Goal: Book appointment/travel/reservation

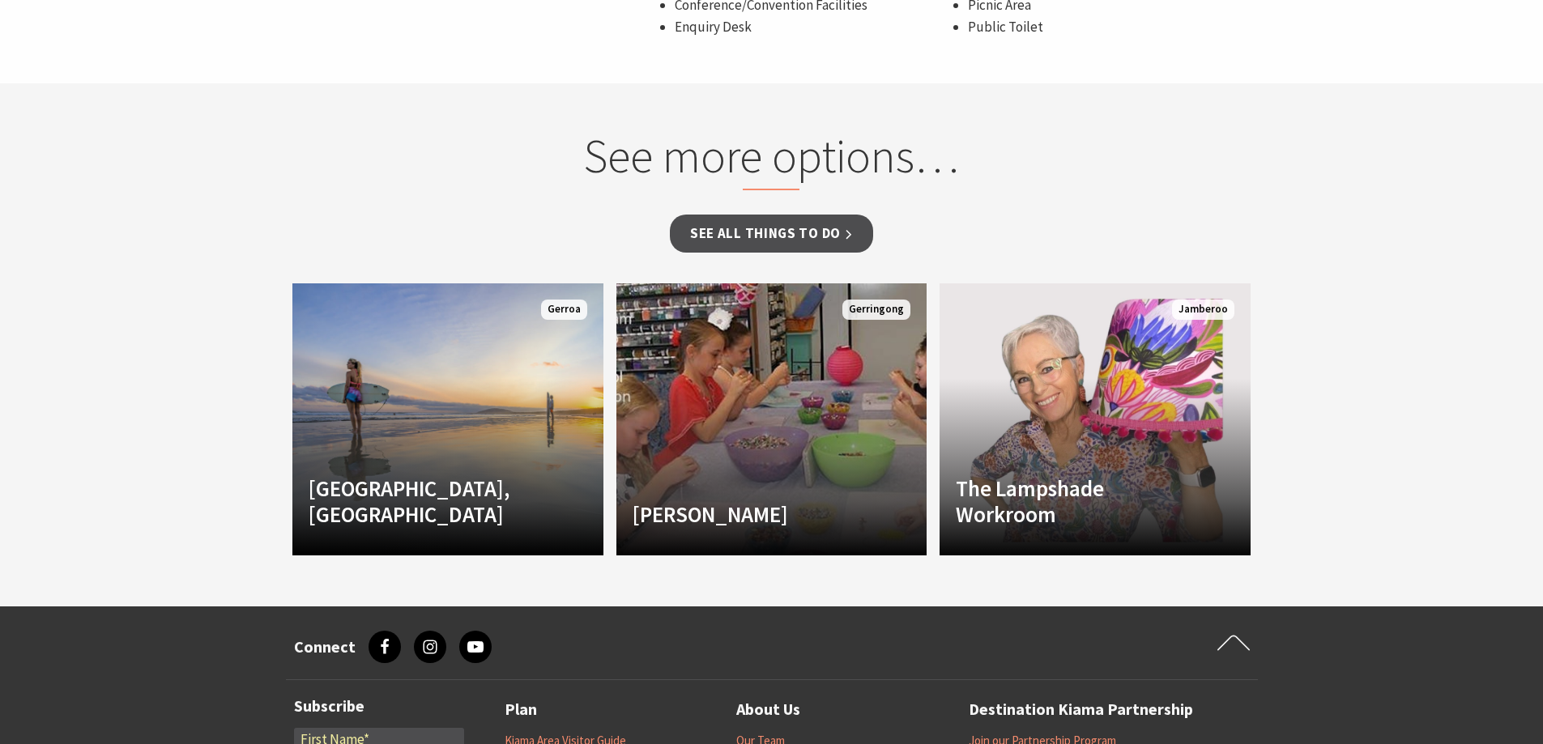
scroll to position [1519, 0]
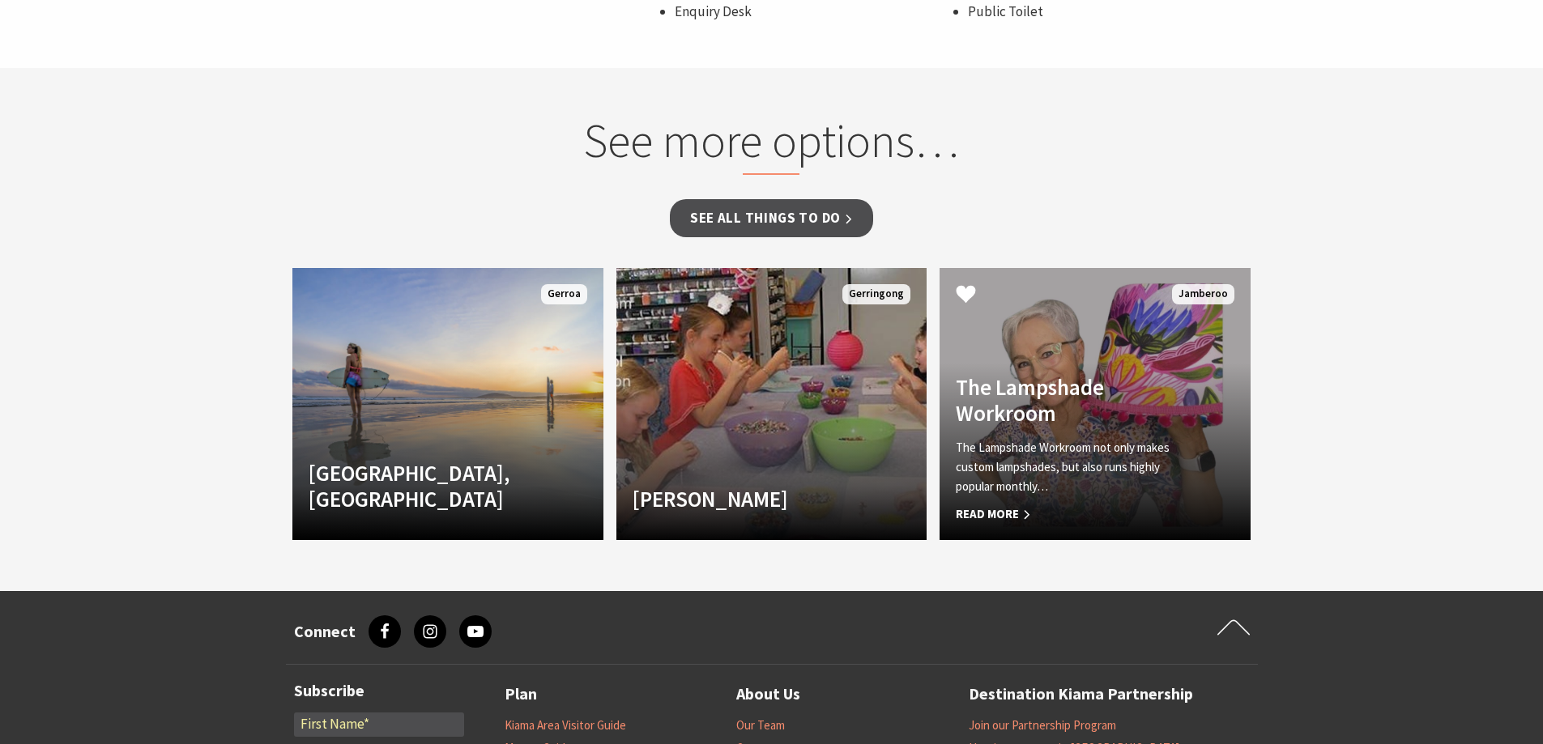
click at [1058, 374] on h4 "The Lampshade Workroom" at bounding box center [1072, 400] width 232 height 53
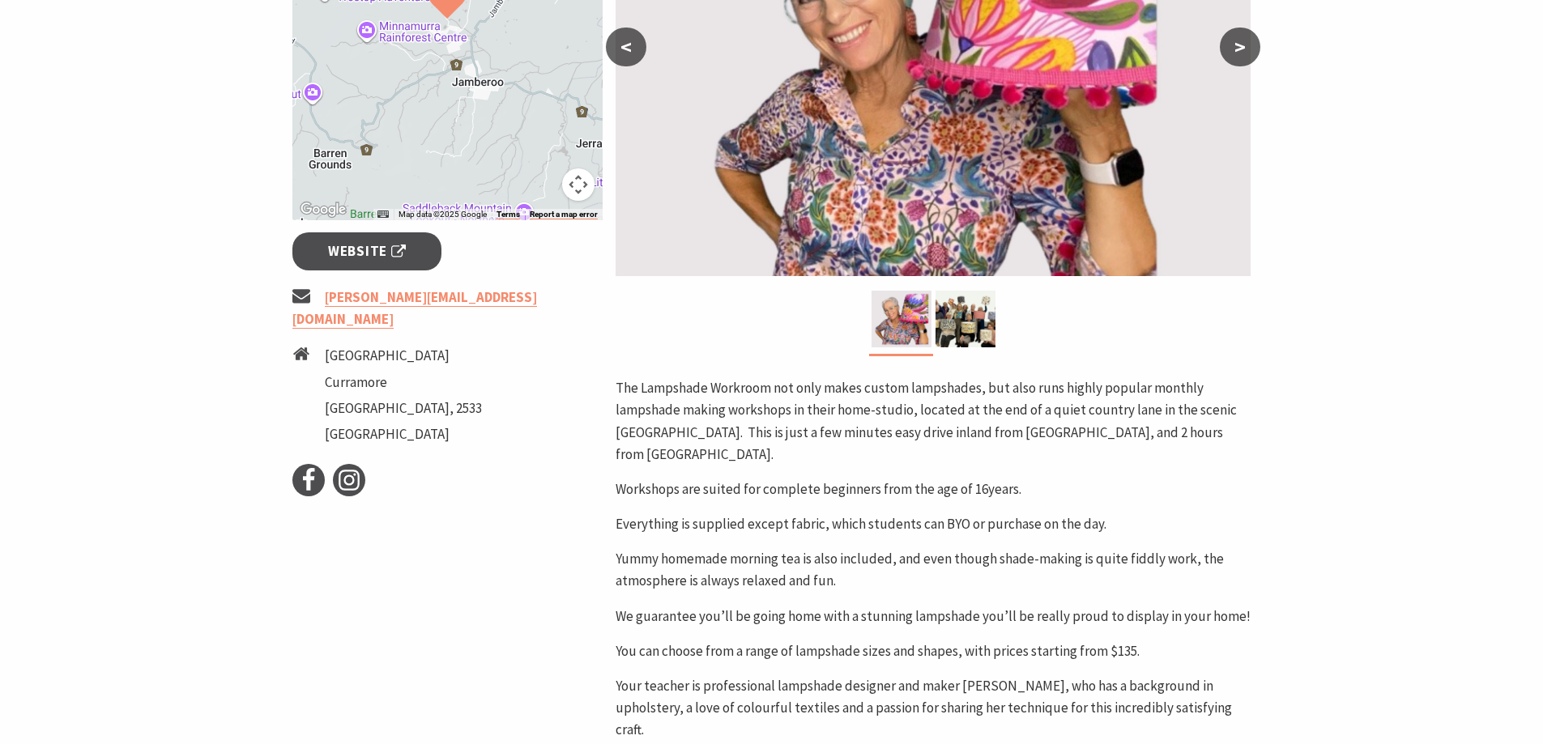
scroll to position [440, 0]
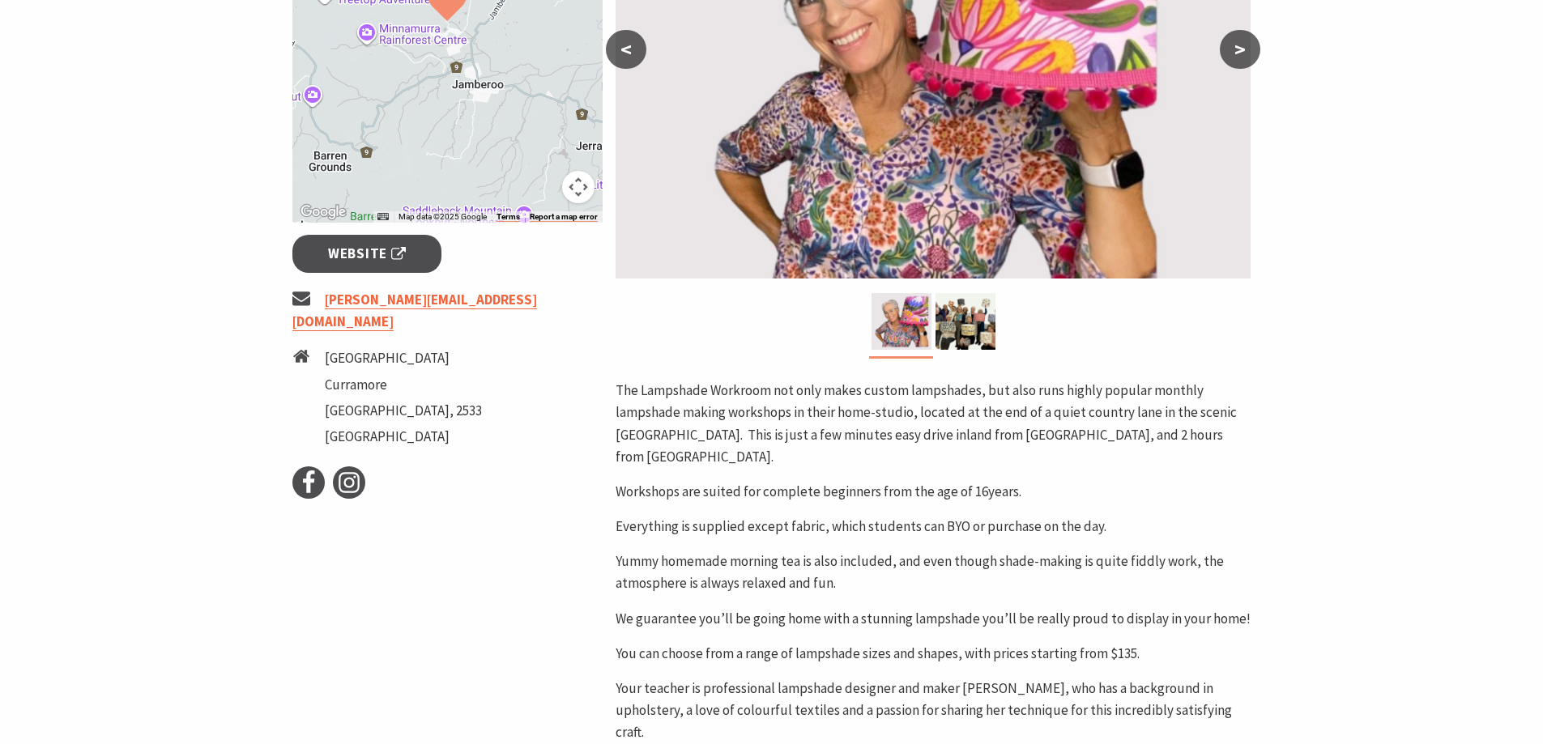
click at [471, 303] on link "kate@lampshadeworkroom.com.au" at bounding box center [414, 311] width 245 height 40
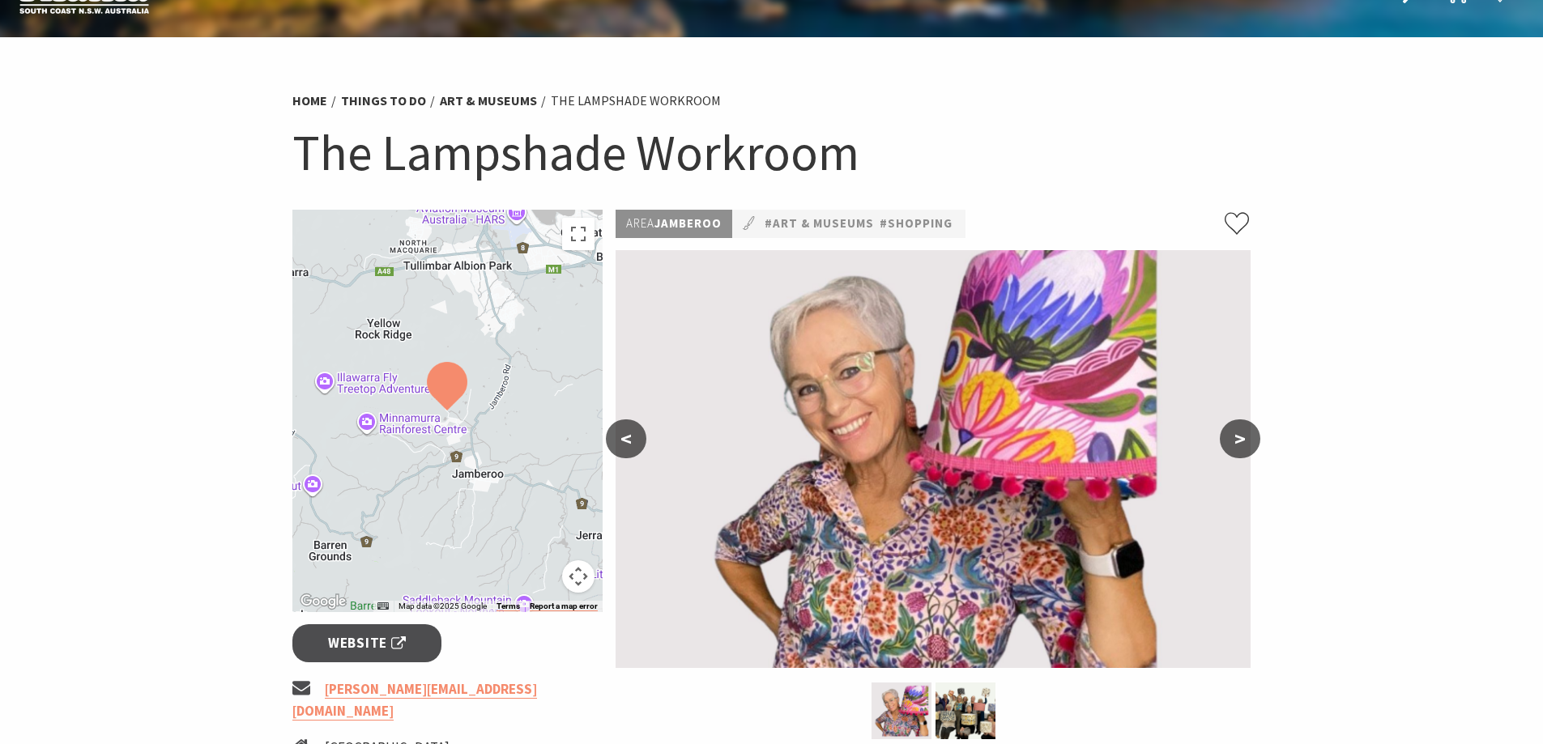
scroll to position [0, 0]
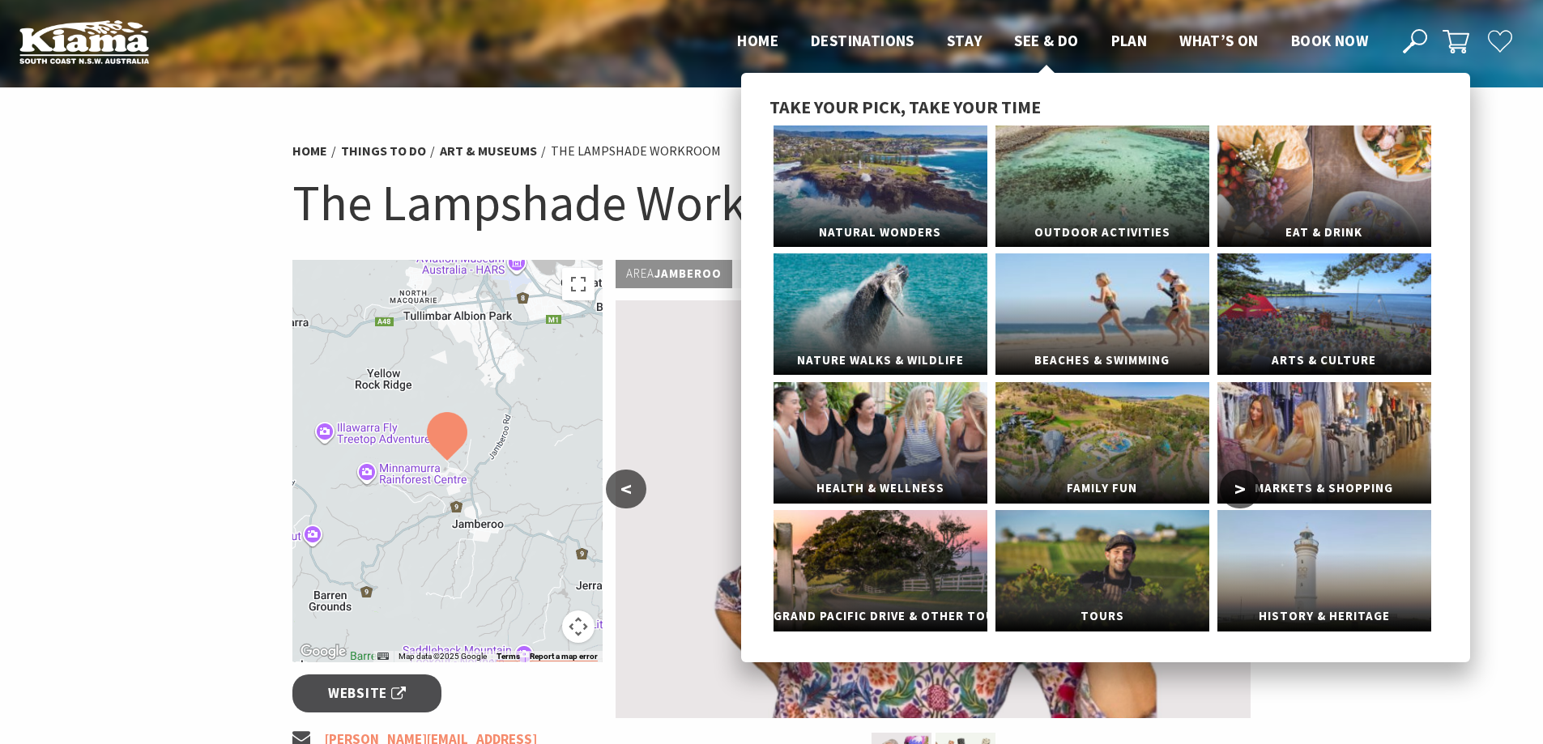
click at [1058, 44] on span "See & Do" at bounding box center [1046, 40] width 64 height 19
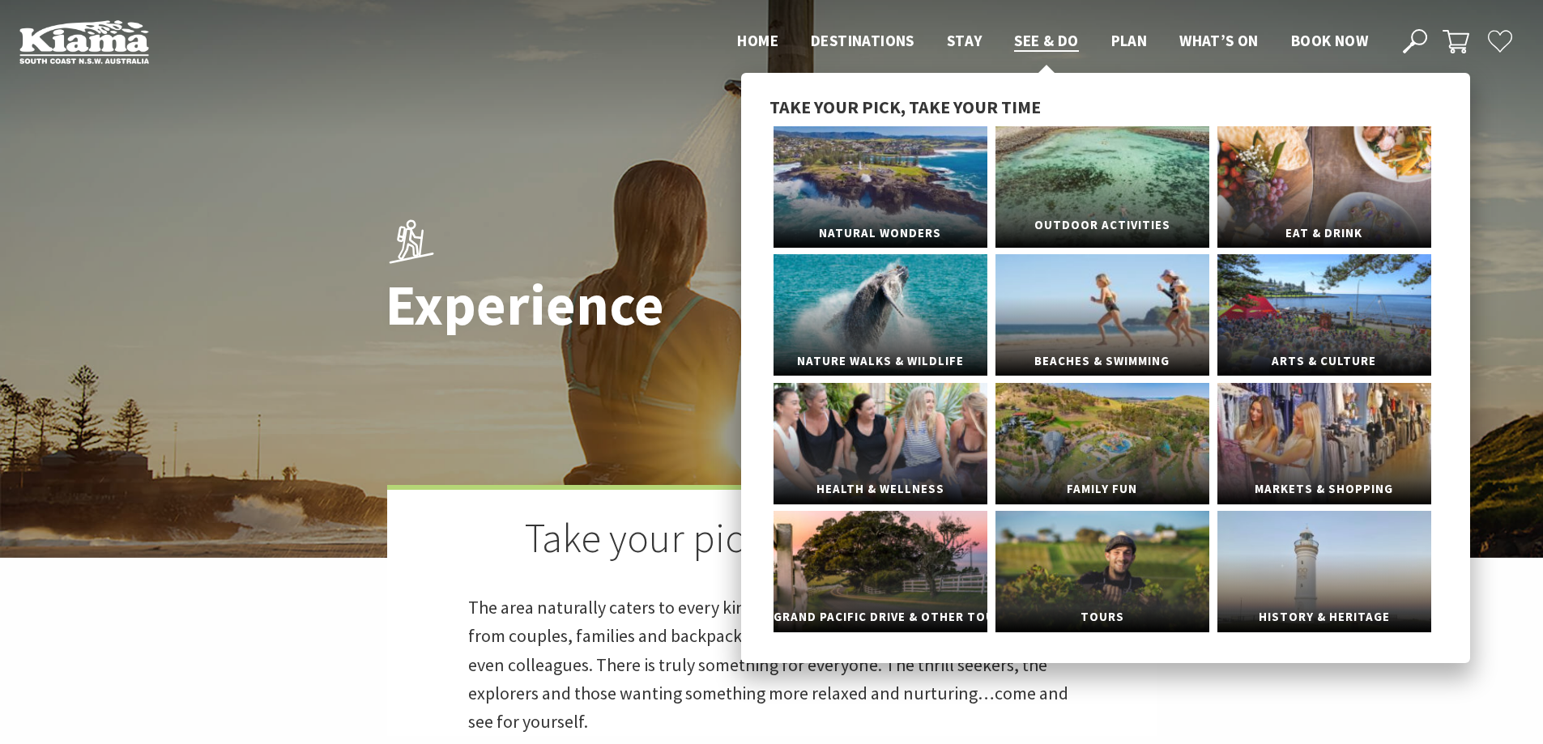
click at [1091, 203] on link "Outdoor Activities" at bounding box center [1102, 186] width 214 height 121
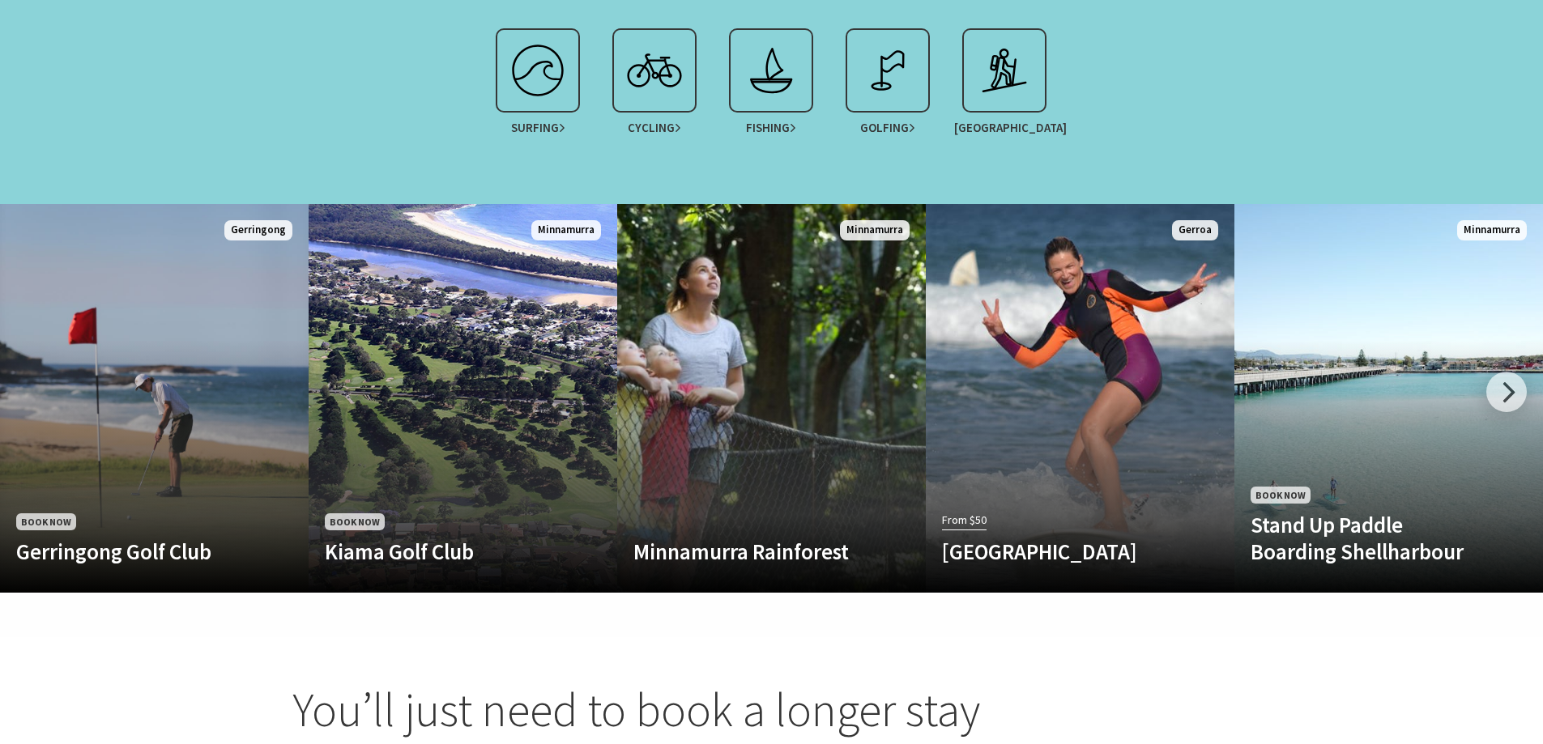
scroll to position [1063, 0]
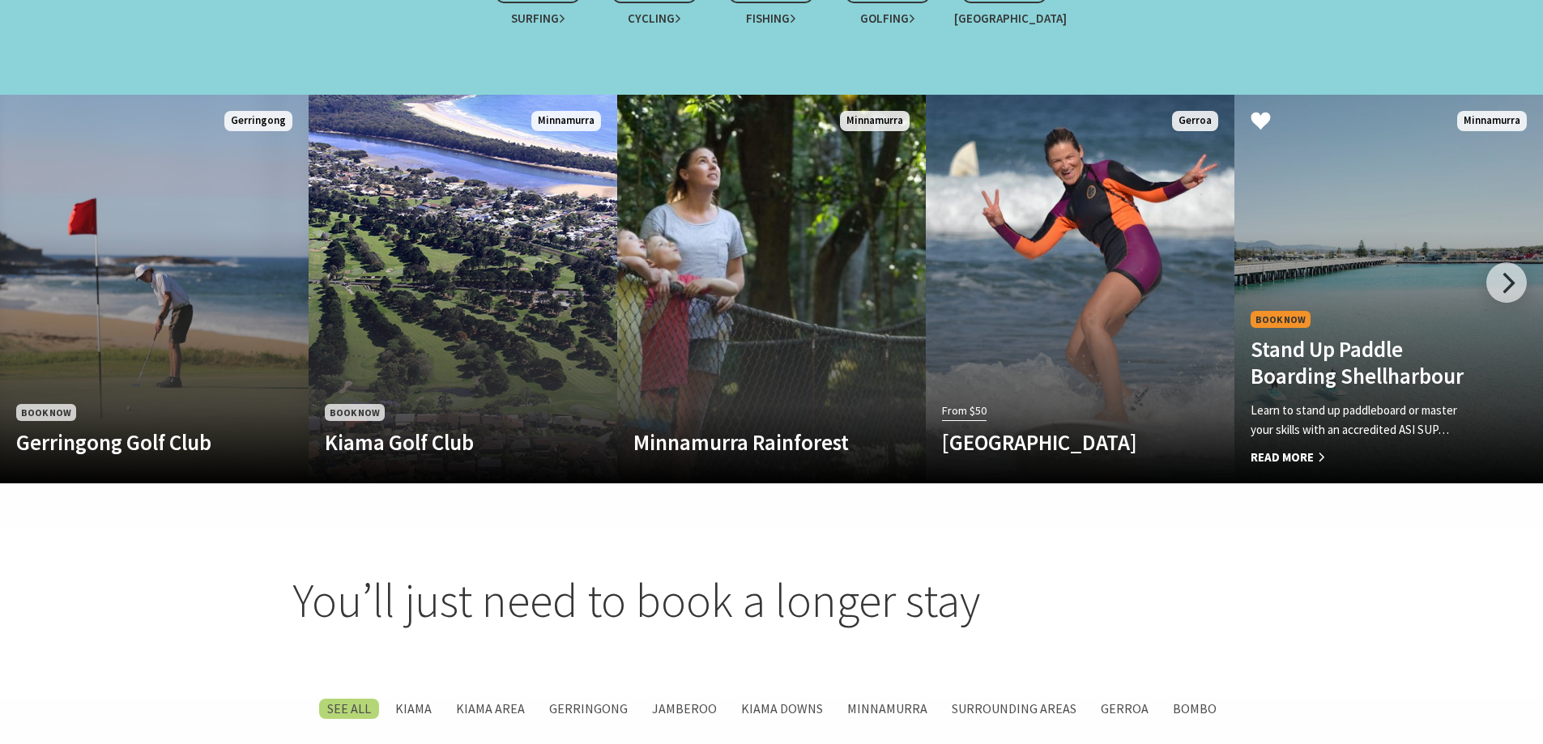
click at [1319, 347] on h4 "Stand Up Paddle Boarding Shellharbour" at bounding box center [1365, 362] width 230 height 53
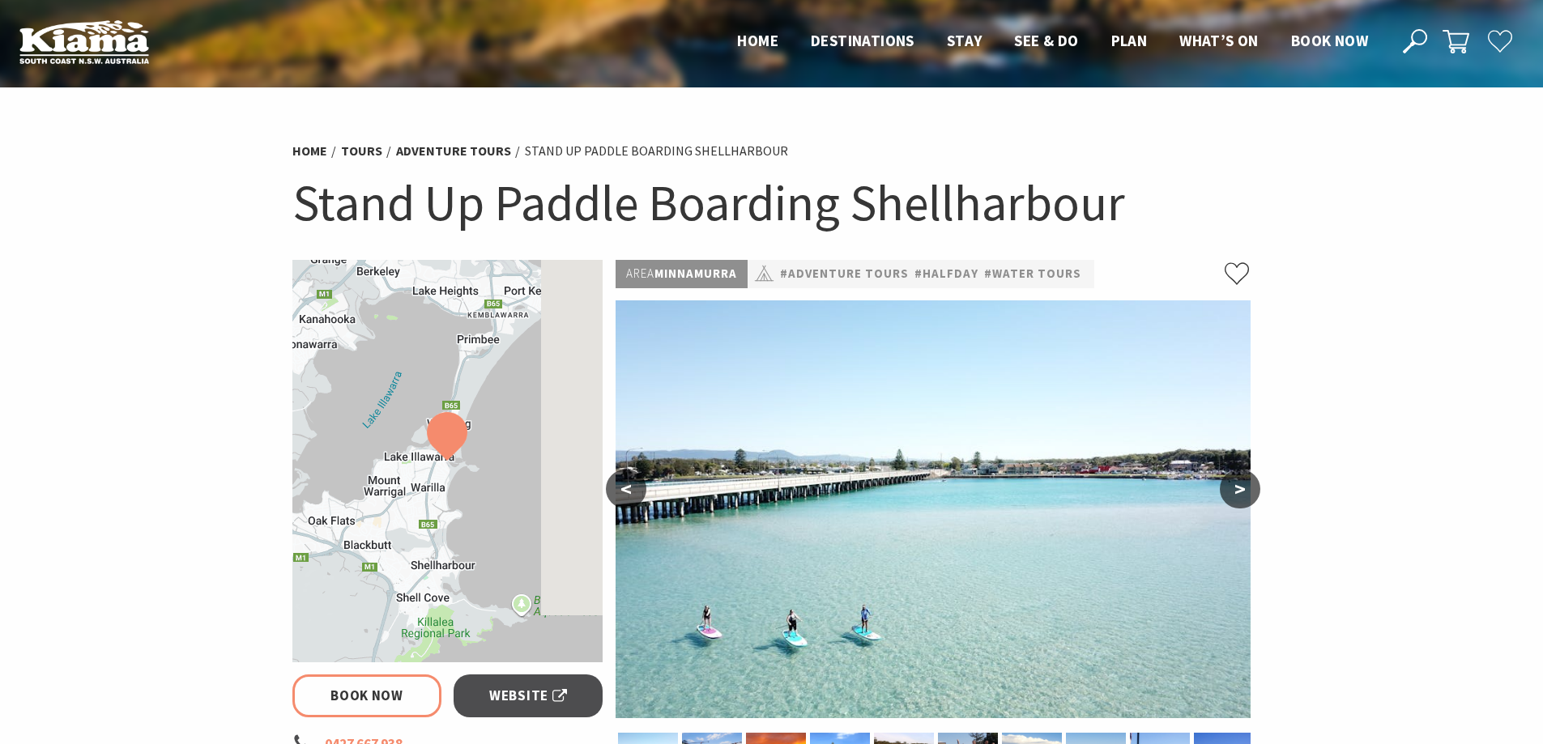
select select "3"
select select "2"
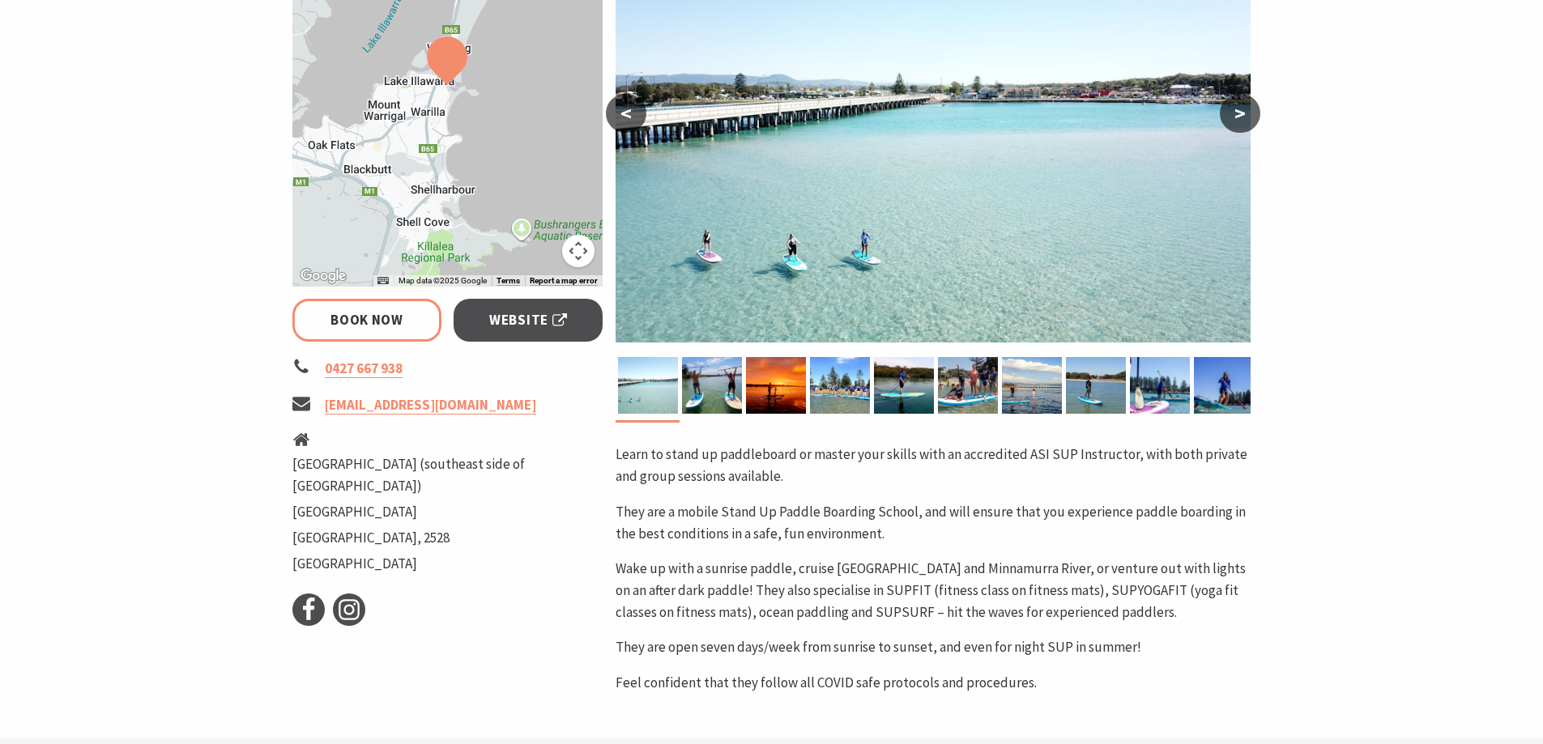
scroll to position [367, 0]
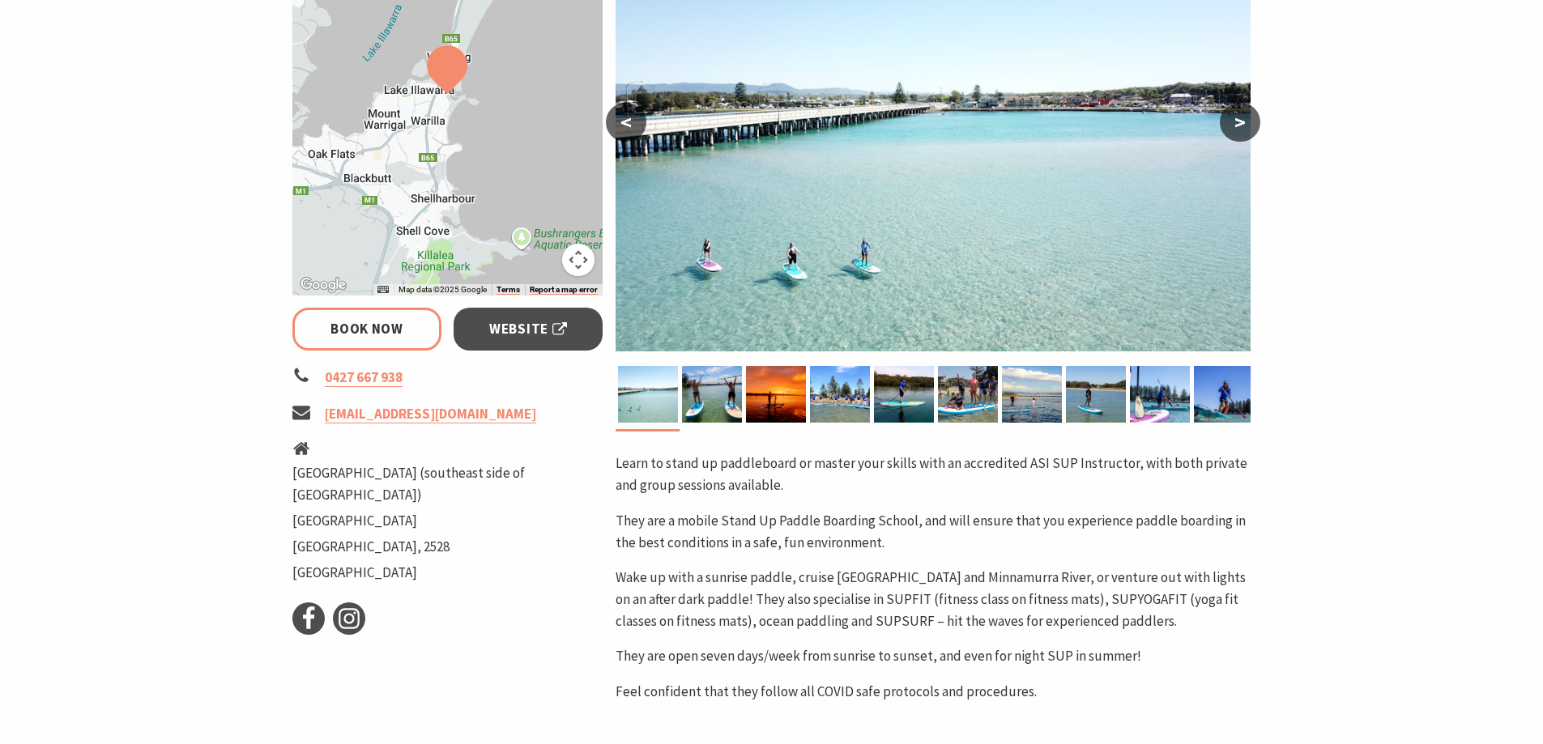
click at [1243, 123] on button ">" at bounding box center [1240, 122] width 40 height 39
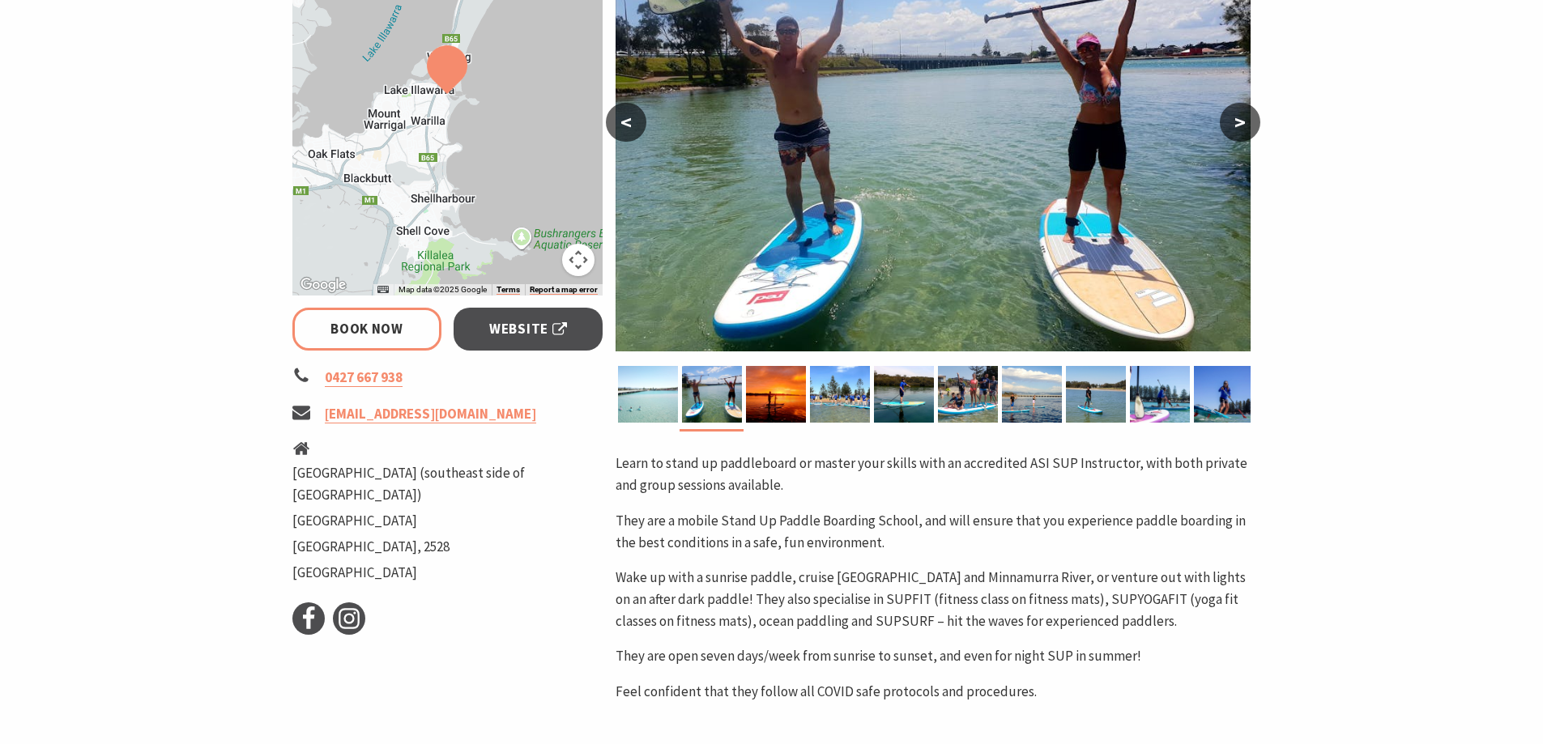
click at [1243, 123] on button ">" at bounding box center [1240, 122] width 40 height 39
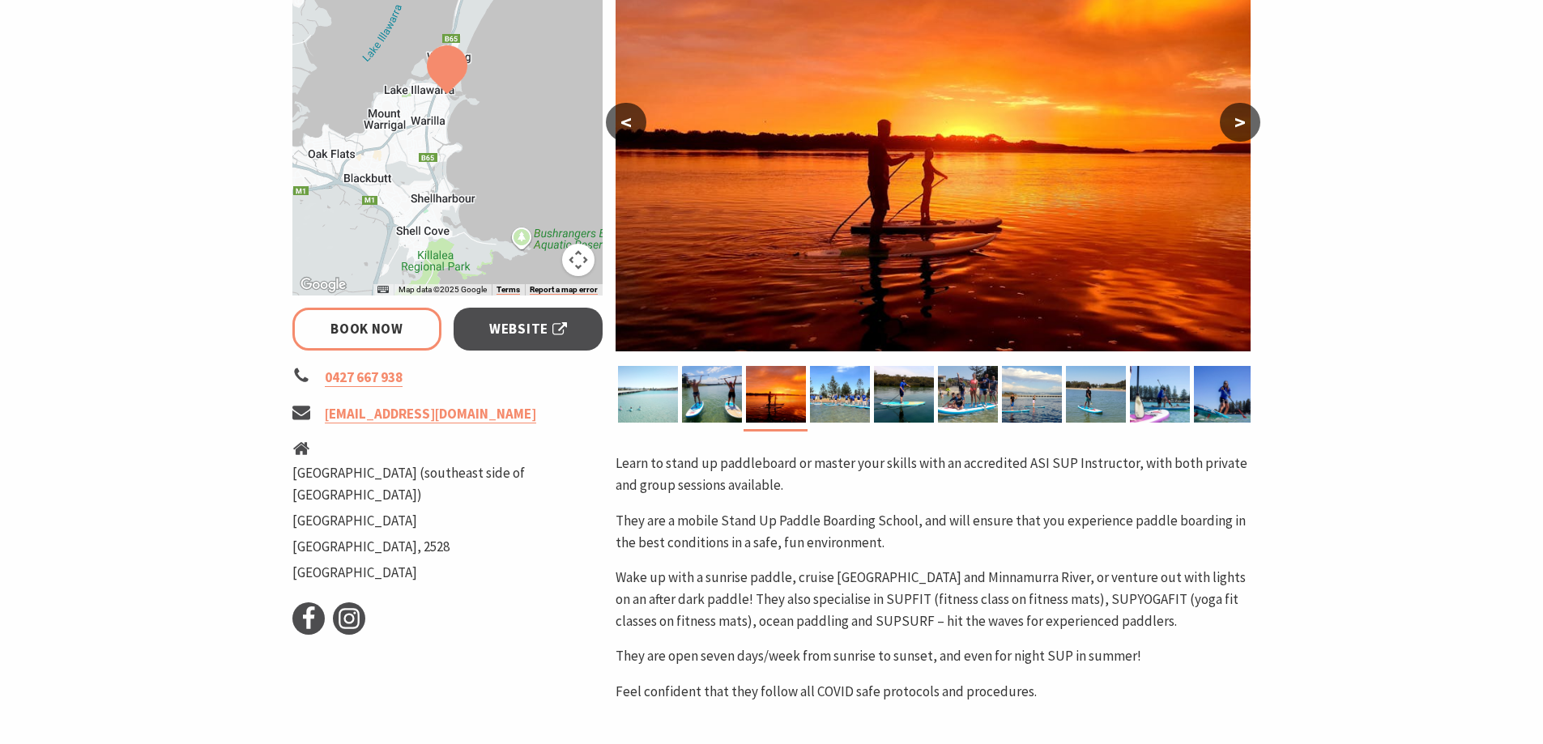
click at [1243, 123] on button ">" at bounding box center [1240, 122] width 40 height 39
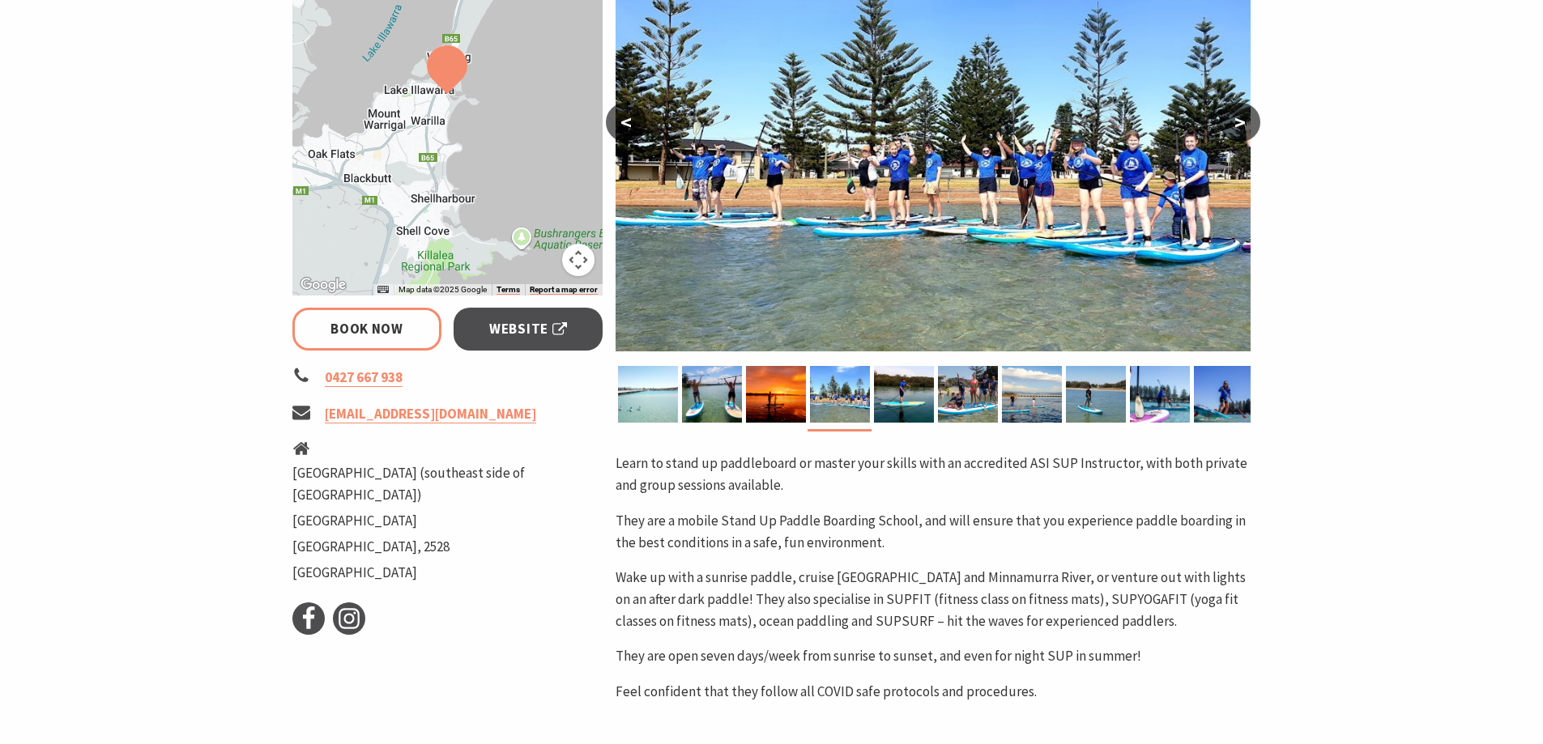
click at [1243, 123] on button ">" at bounding box center [1240, 122] width 40 height 39
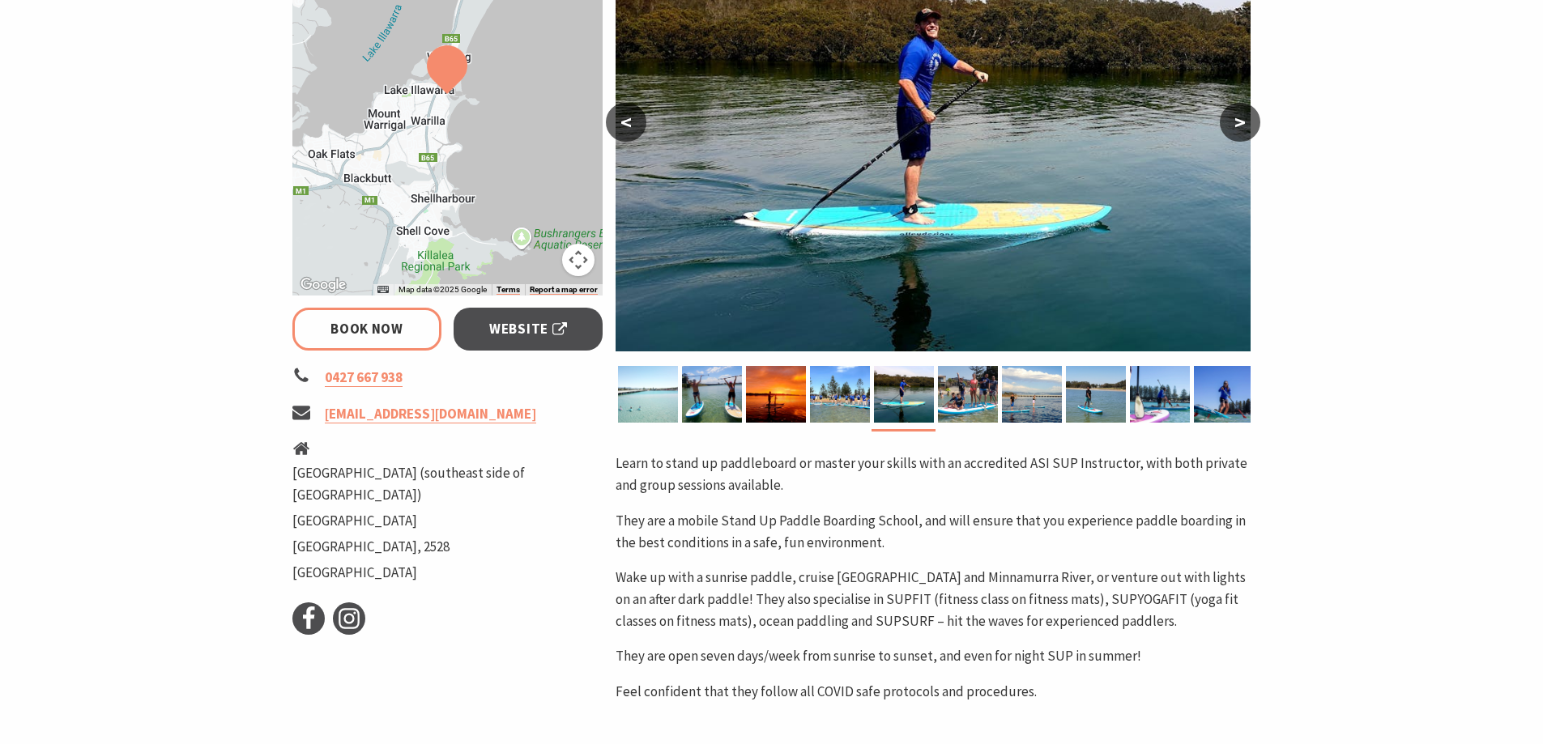
click at [1243, 123] on button ">" at bounding box center [1240, 122] width 40 height 39
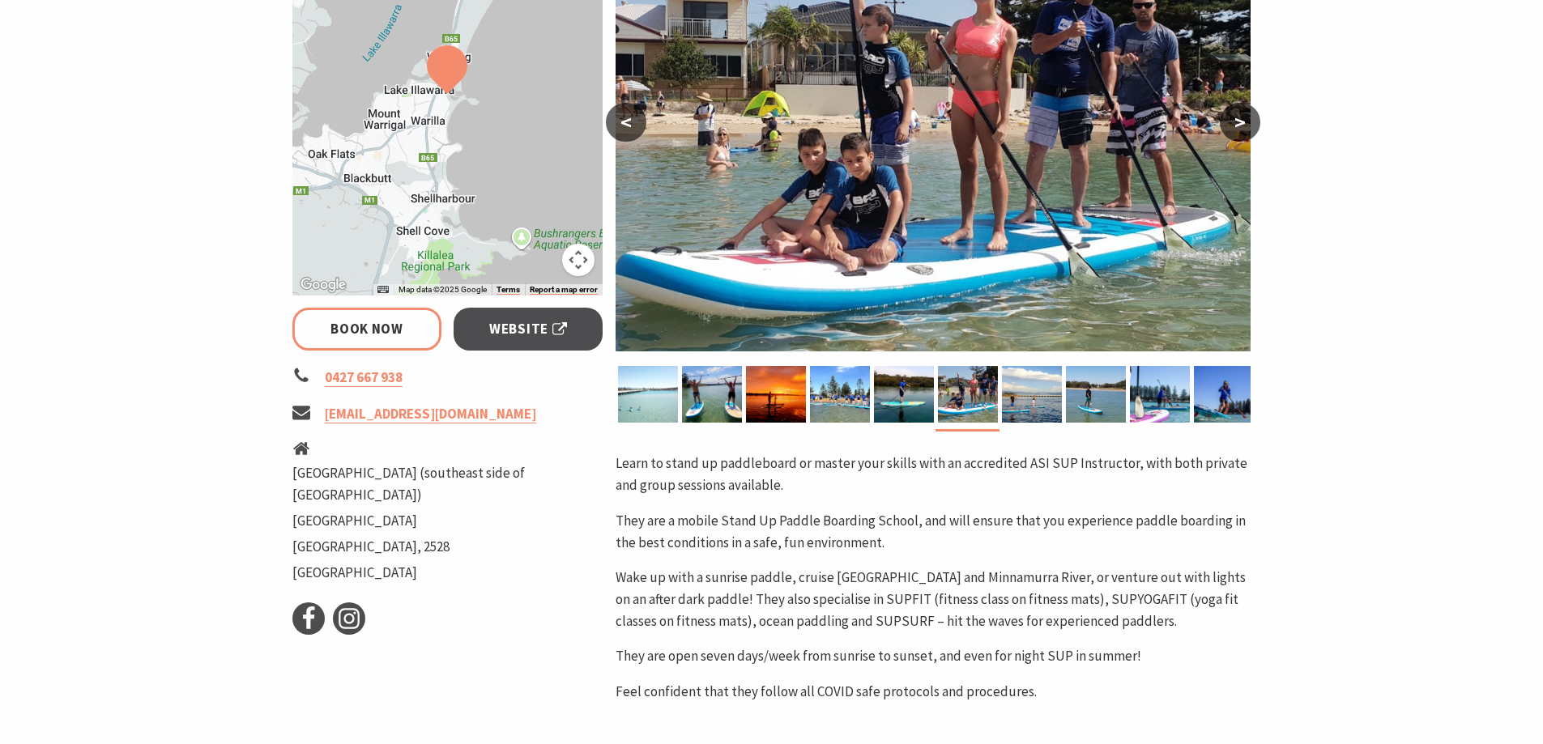
click at [1243, 123] on button ">" at bounding box center [1240, 122] width 40 height 39
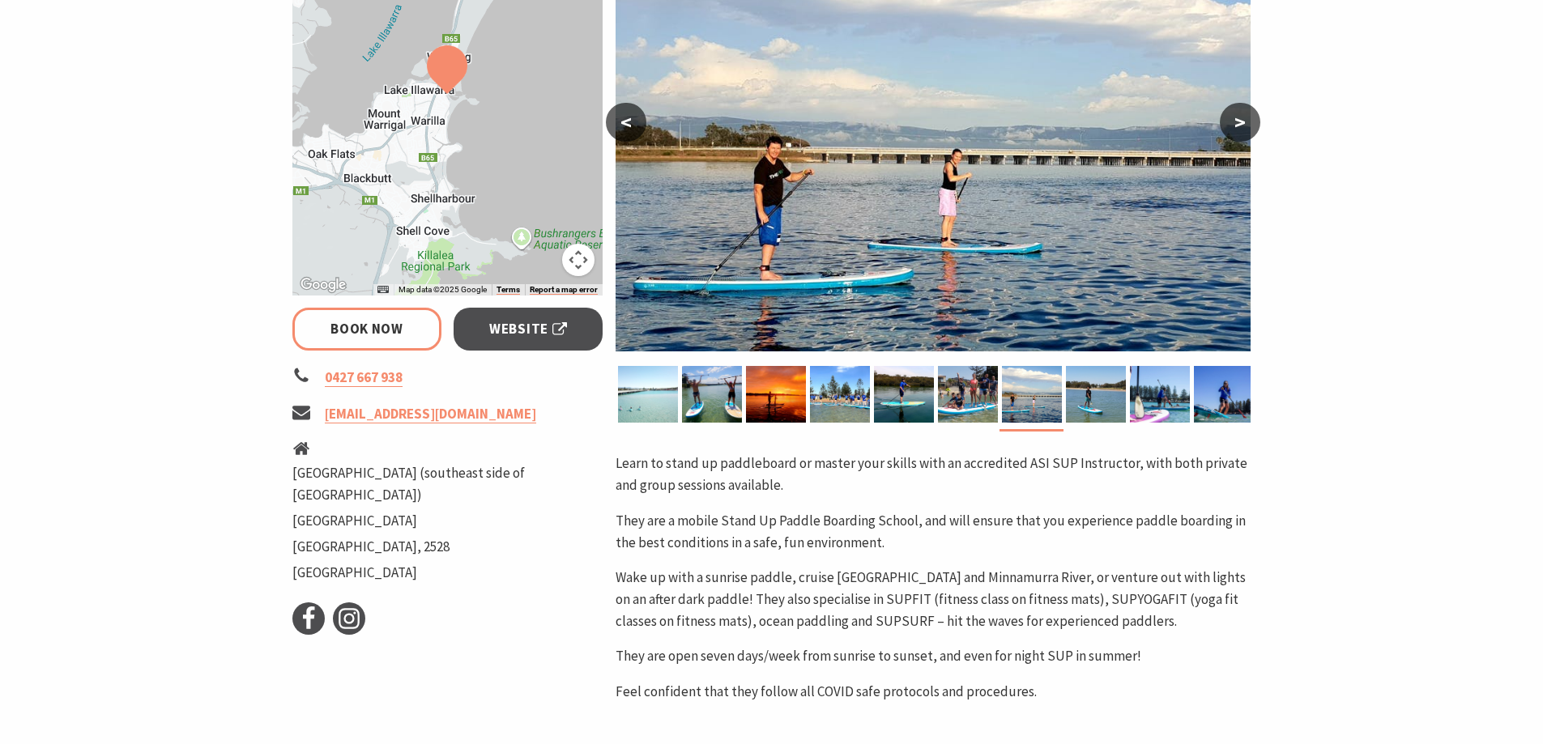
click at [1243, 123] on button ">" at bounding box center [1240, 122] width 40 height 39
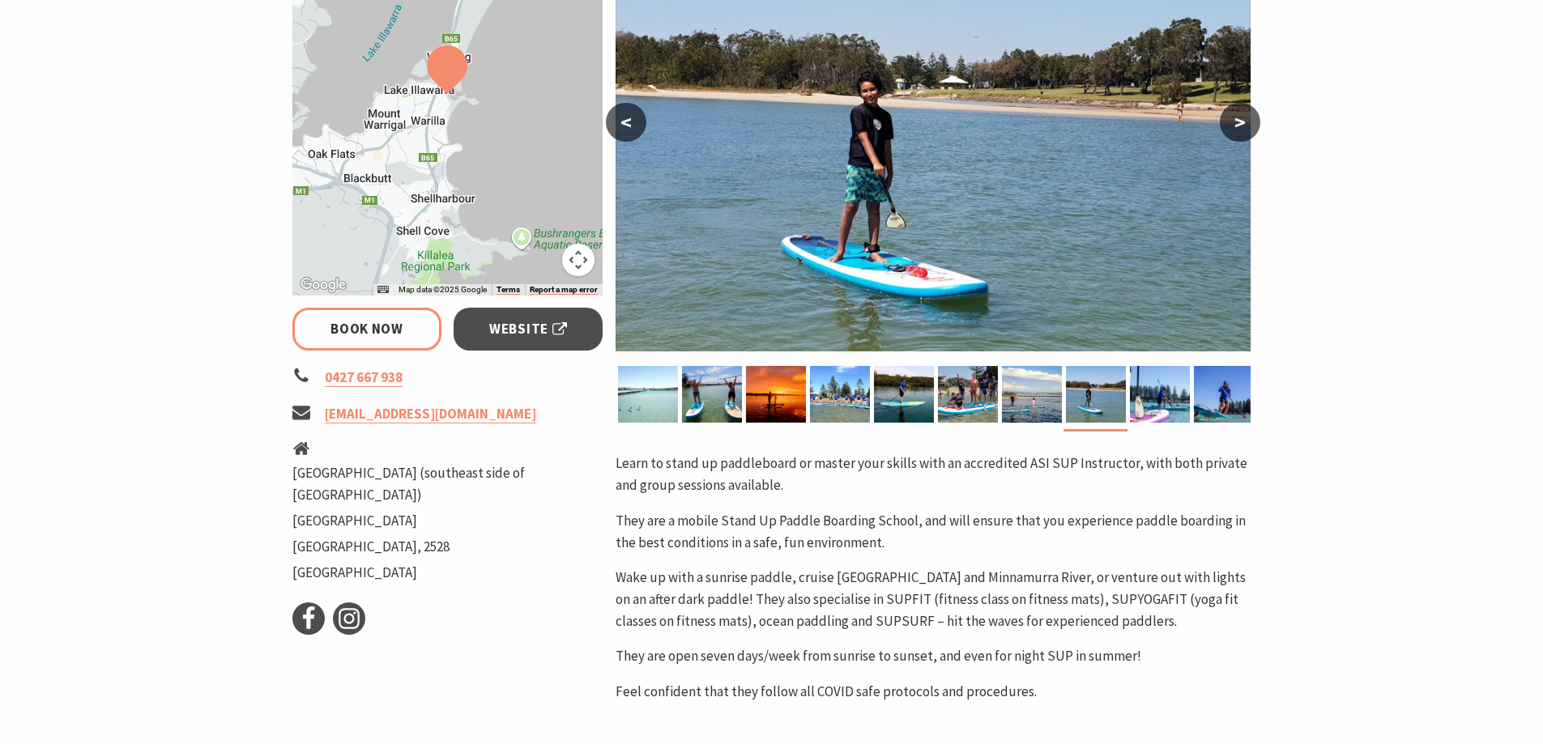
click at [1243, 123] on button ">" at bounding box center [1240, 122] width 40 height 39
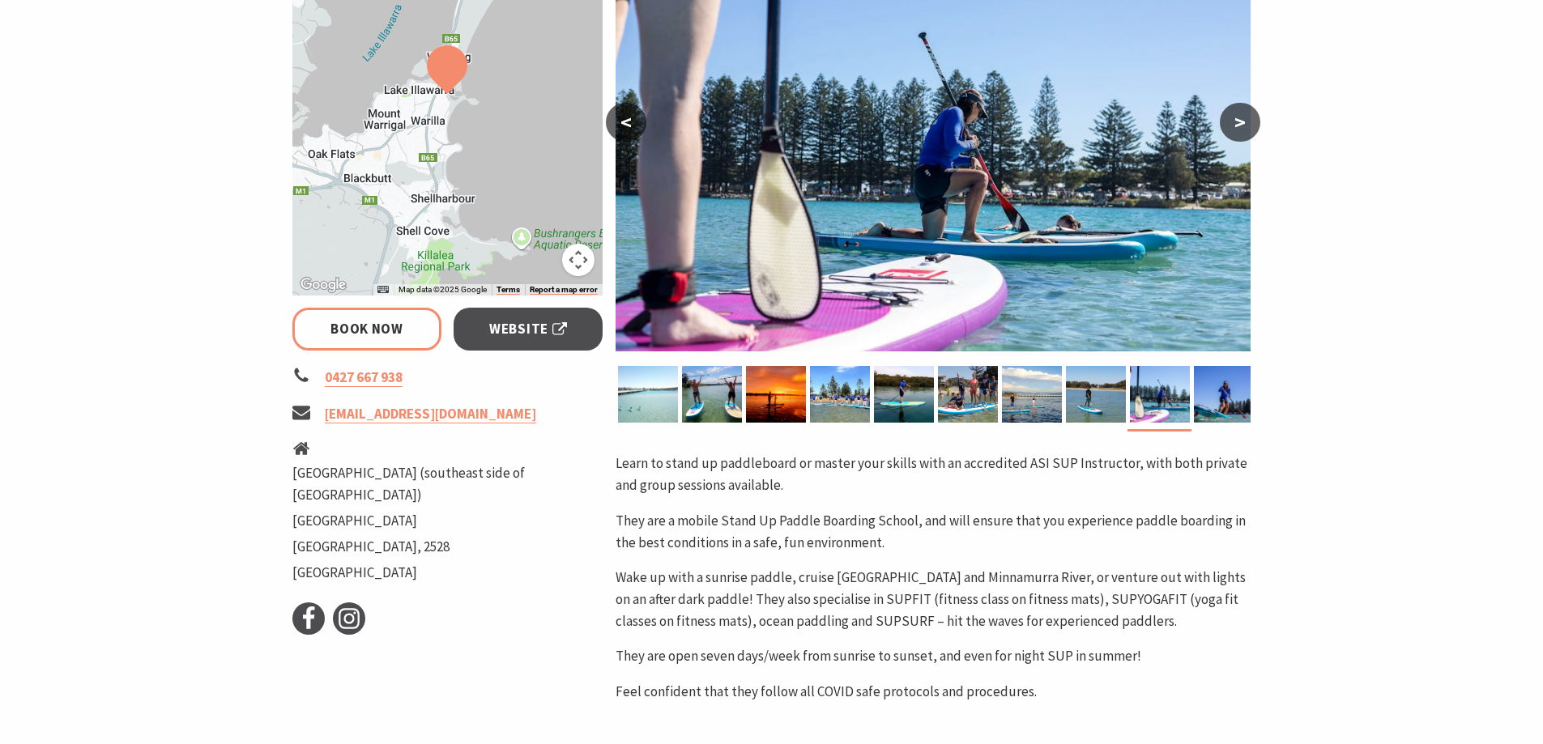
click at [1243, 123] on button ">" at bounding box center [1240, 122] width 40 height 39
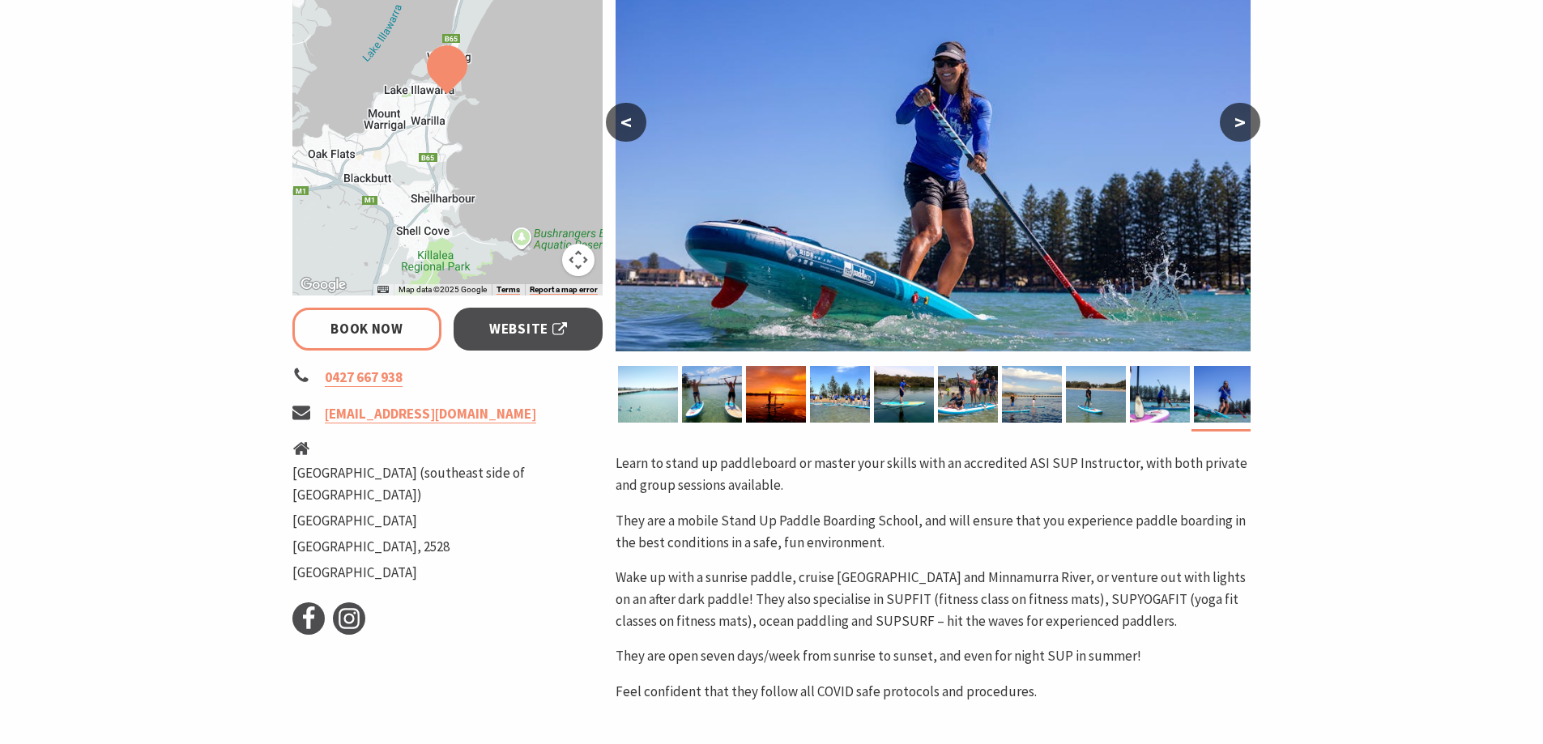
click at [1243, 123] on button ">" at bounding box center [1240, 122] width 40 height 39
click at [346, 339] on link "Book Now" at bounding box center [367, 329] width 150 height 43
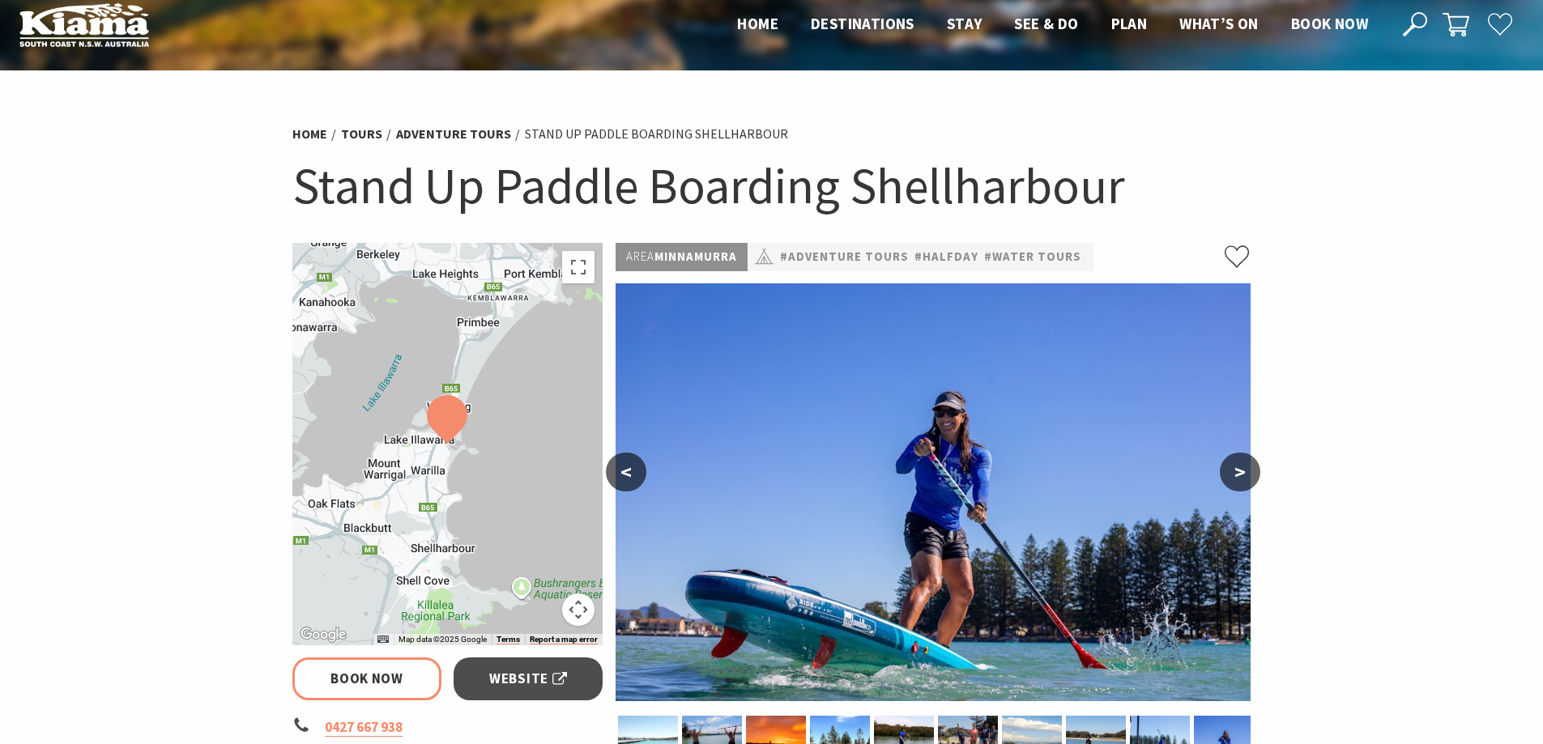
scroll to position [0, 0]
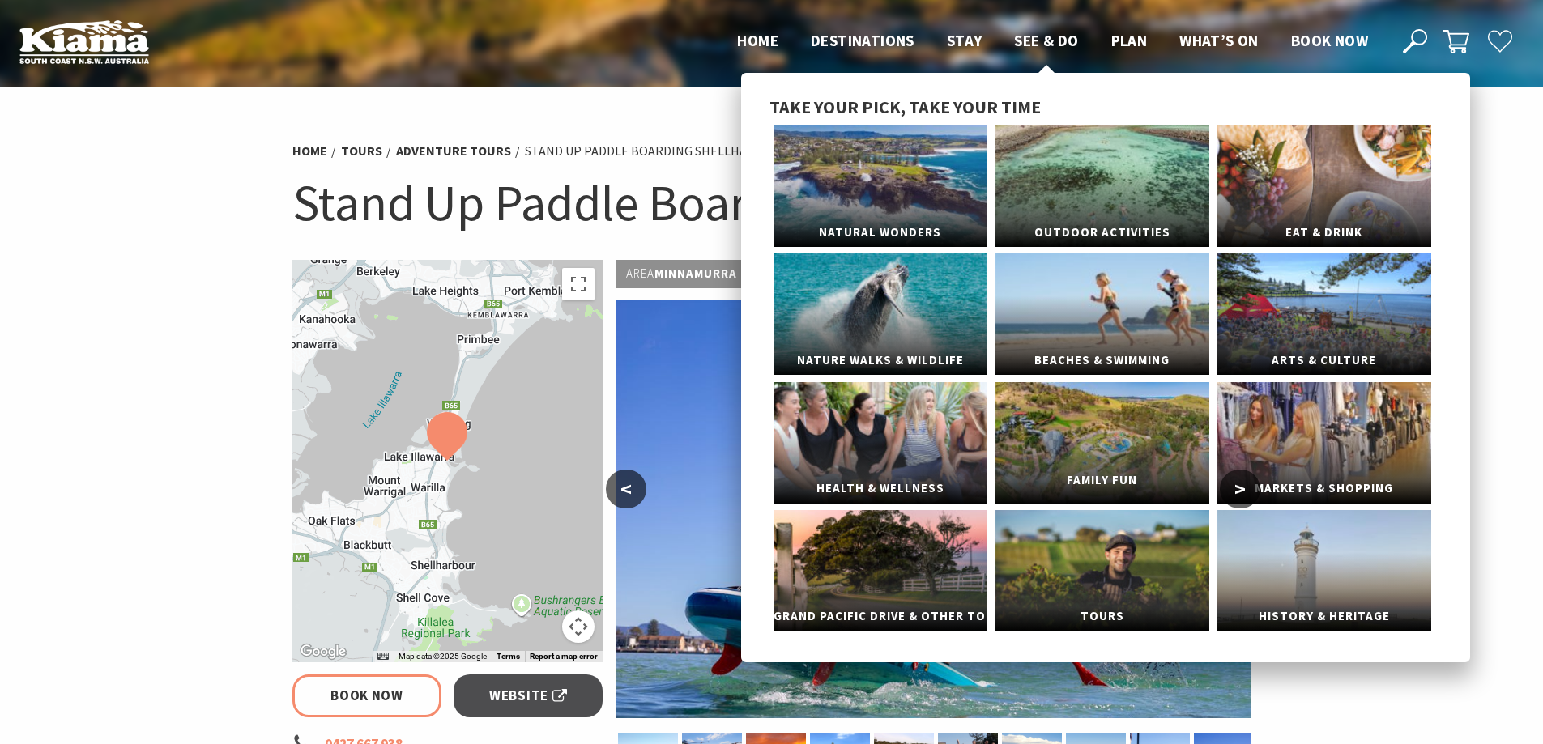
click at [1113, 485] on span "Family Fun" at bounding box center [1102, 481] width 214 height 30
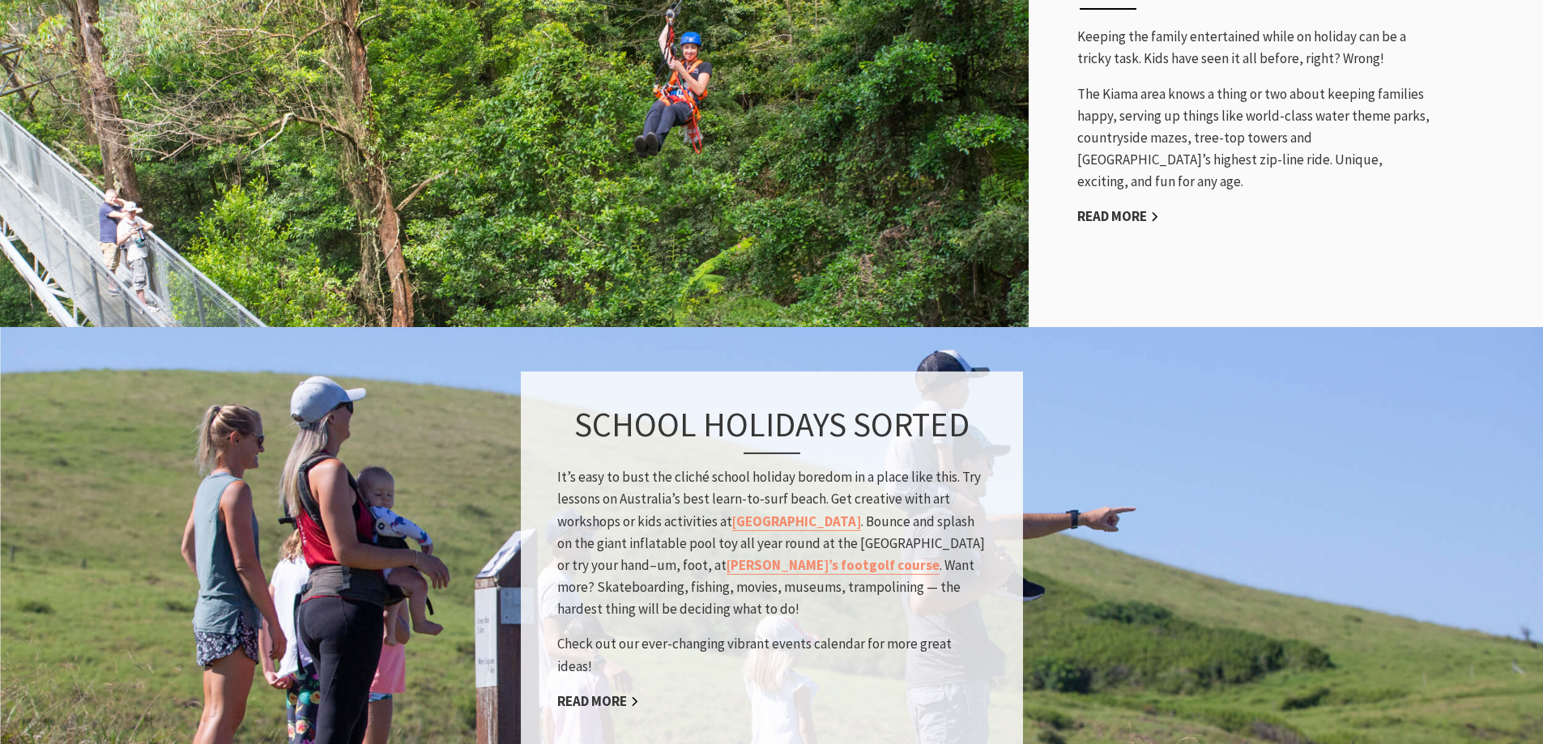
scroll to position [1340, 0]
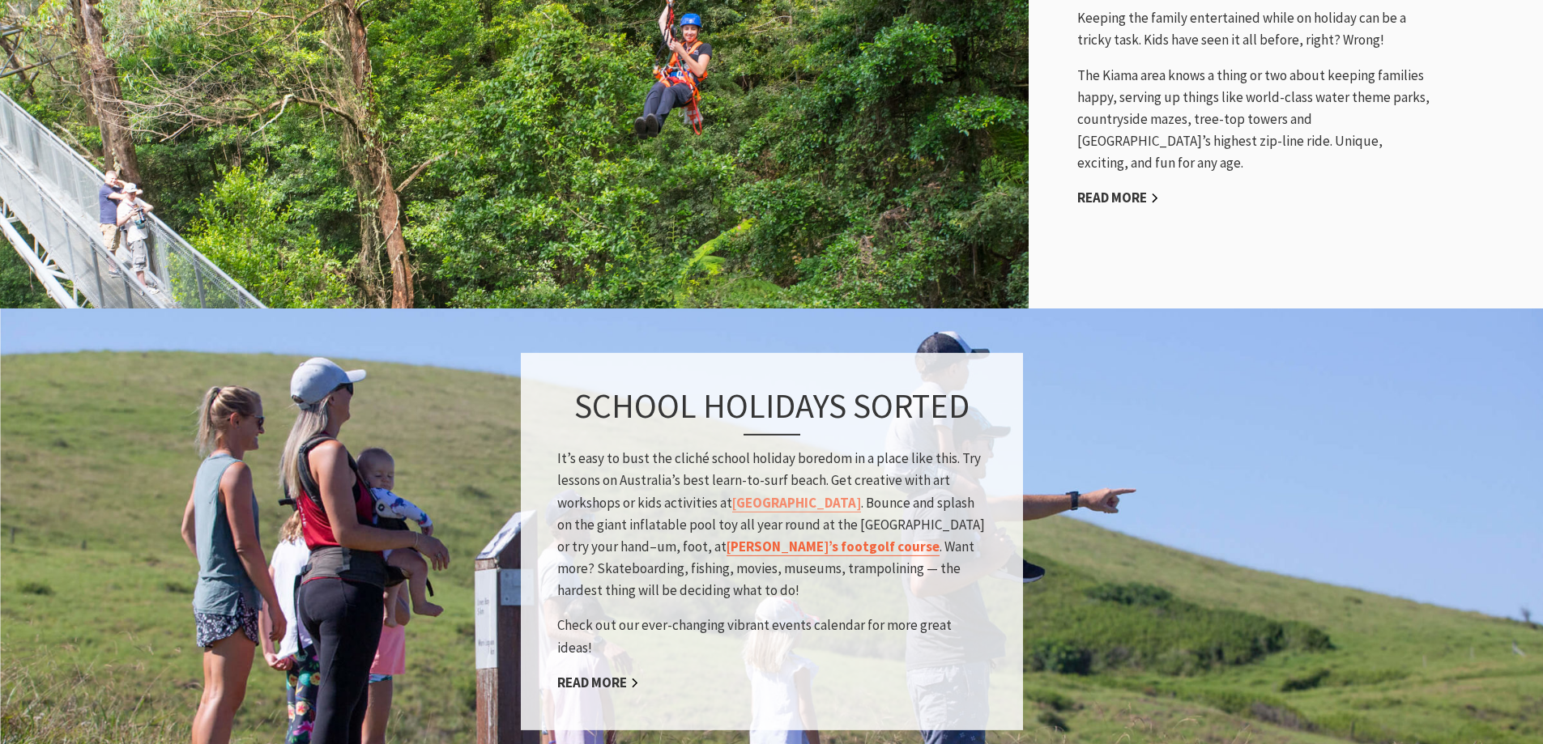
click at [726, 556] on link "Jamberoo’s footgolf course" at bounding box center [832, 547] width 213 height 19
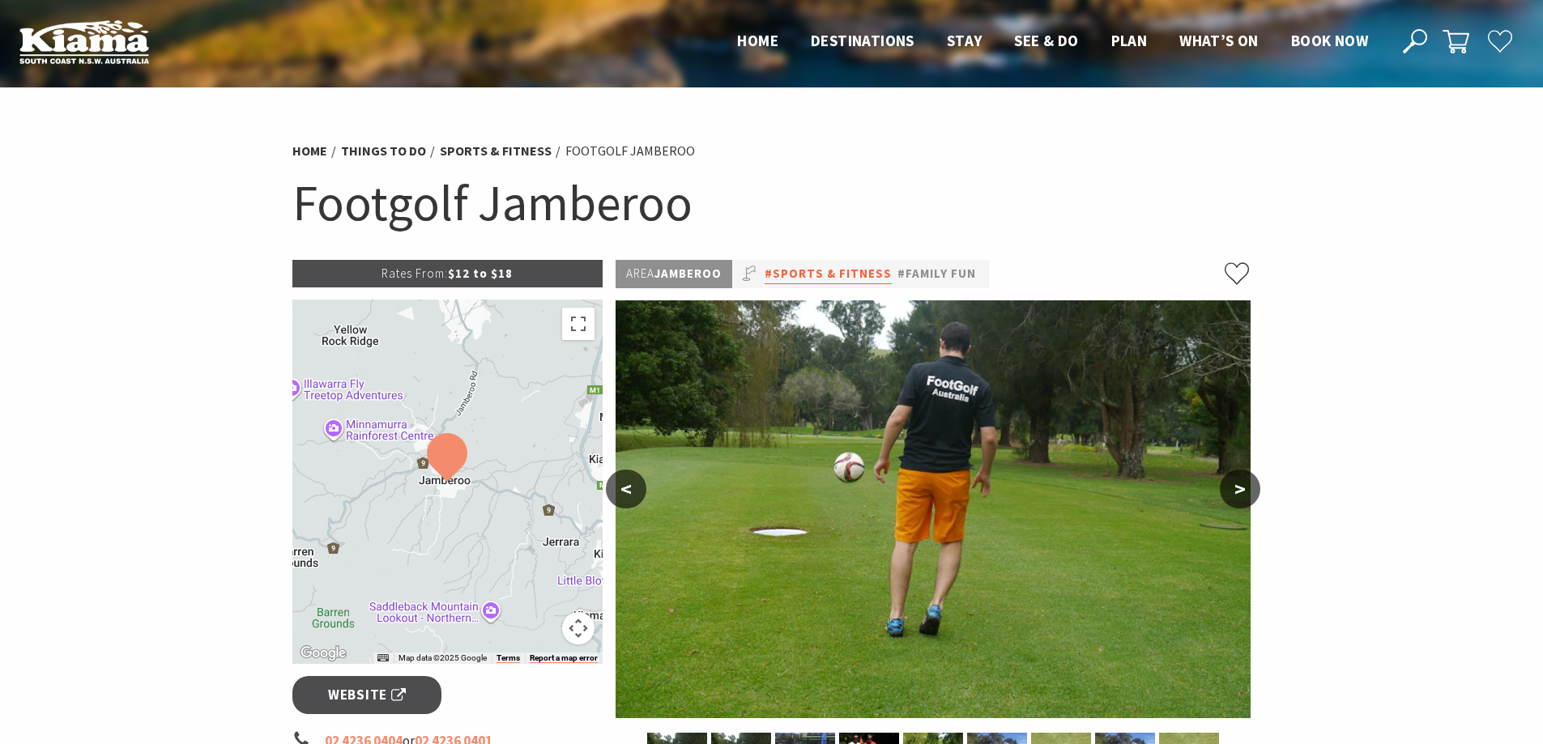
click at [833, 278] on link "#Sports & Fitness" at bounding box center [827, 274] width 127 height 20
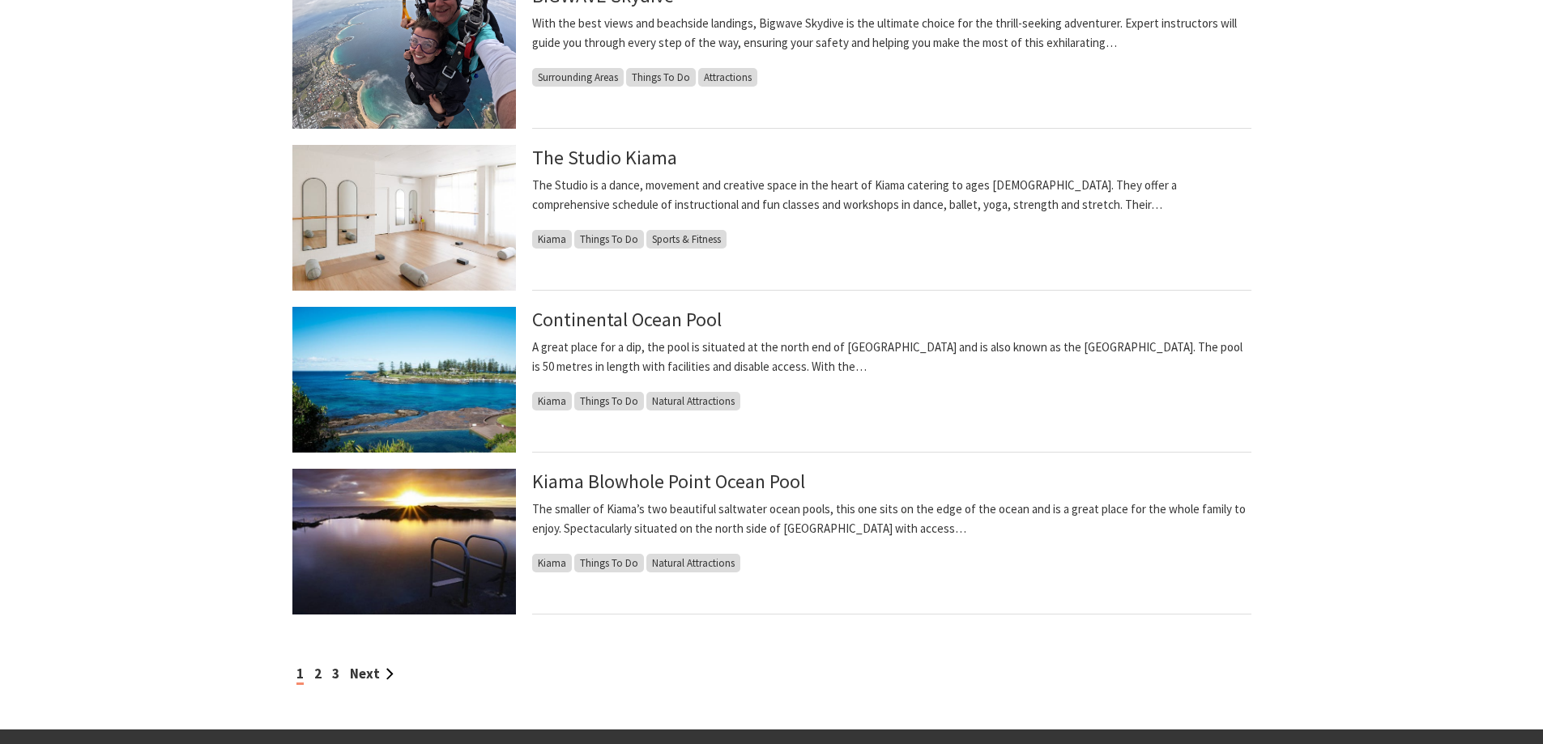
scroll to position [1184, 0]
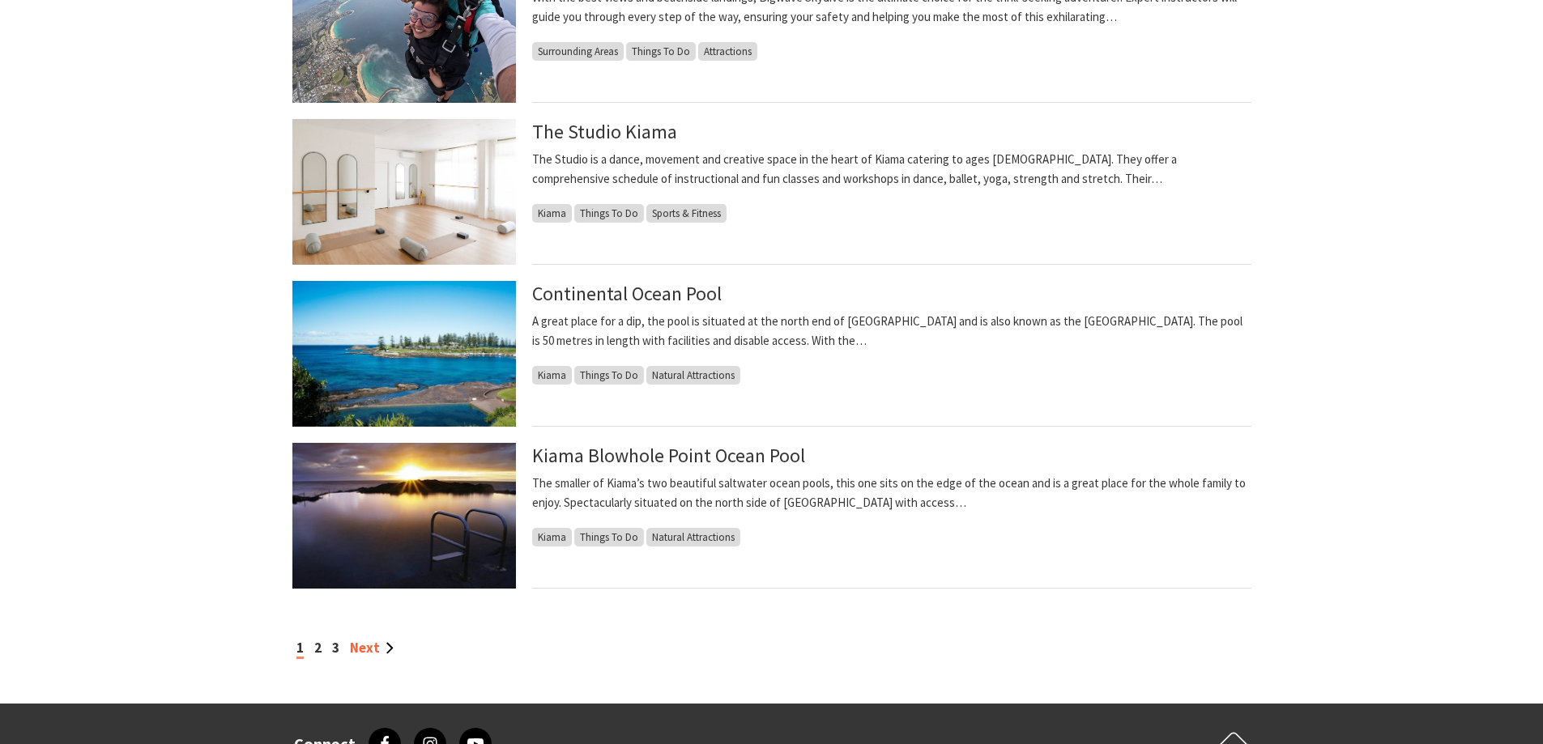
click at [376, 645] on link "Next" at bounding box center [372, 648] width 44 height 18
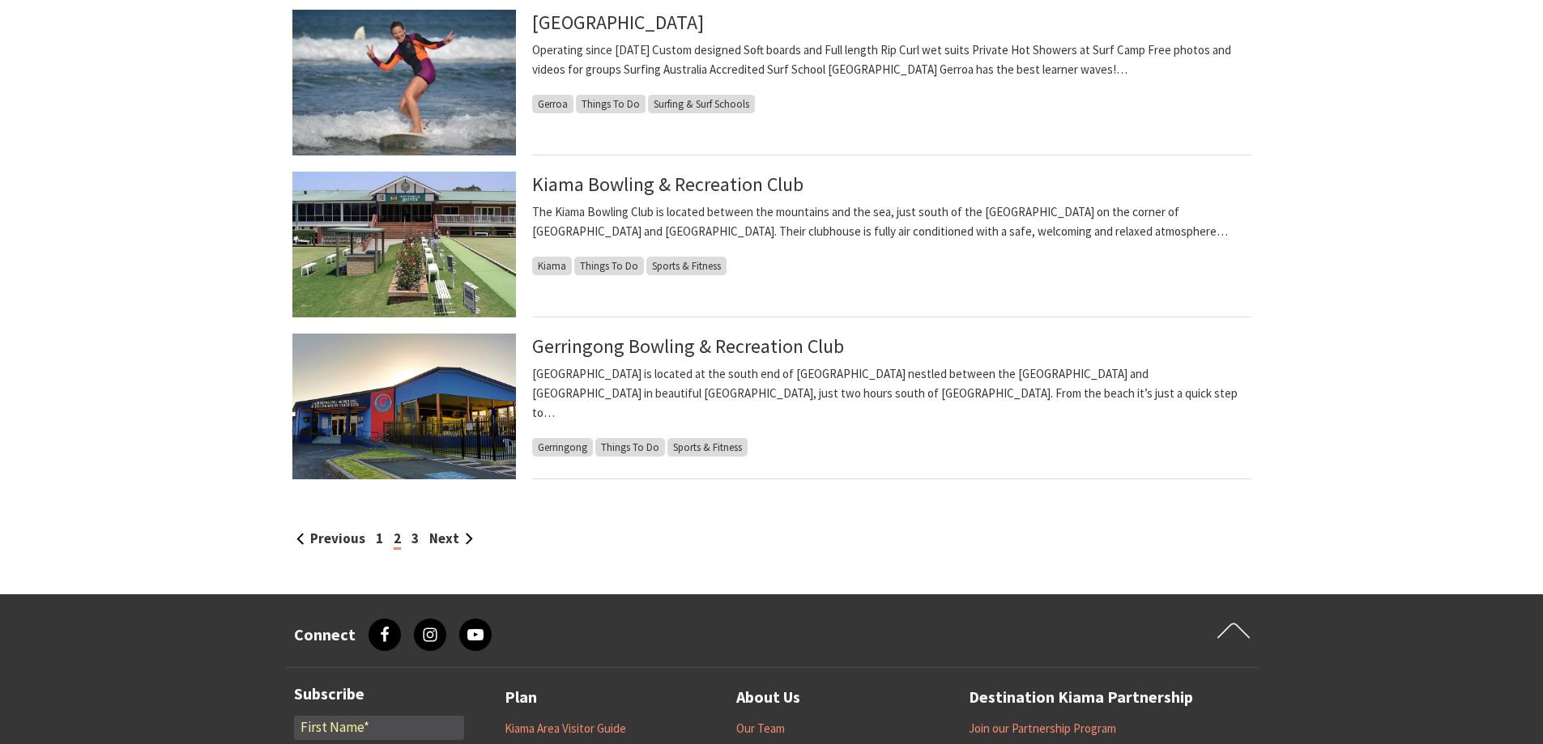
scroll to position [1361, 0]
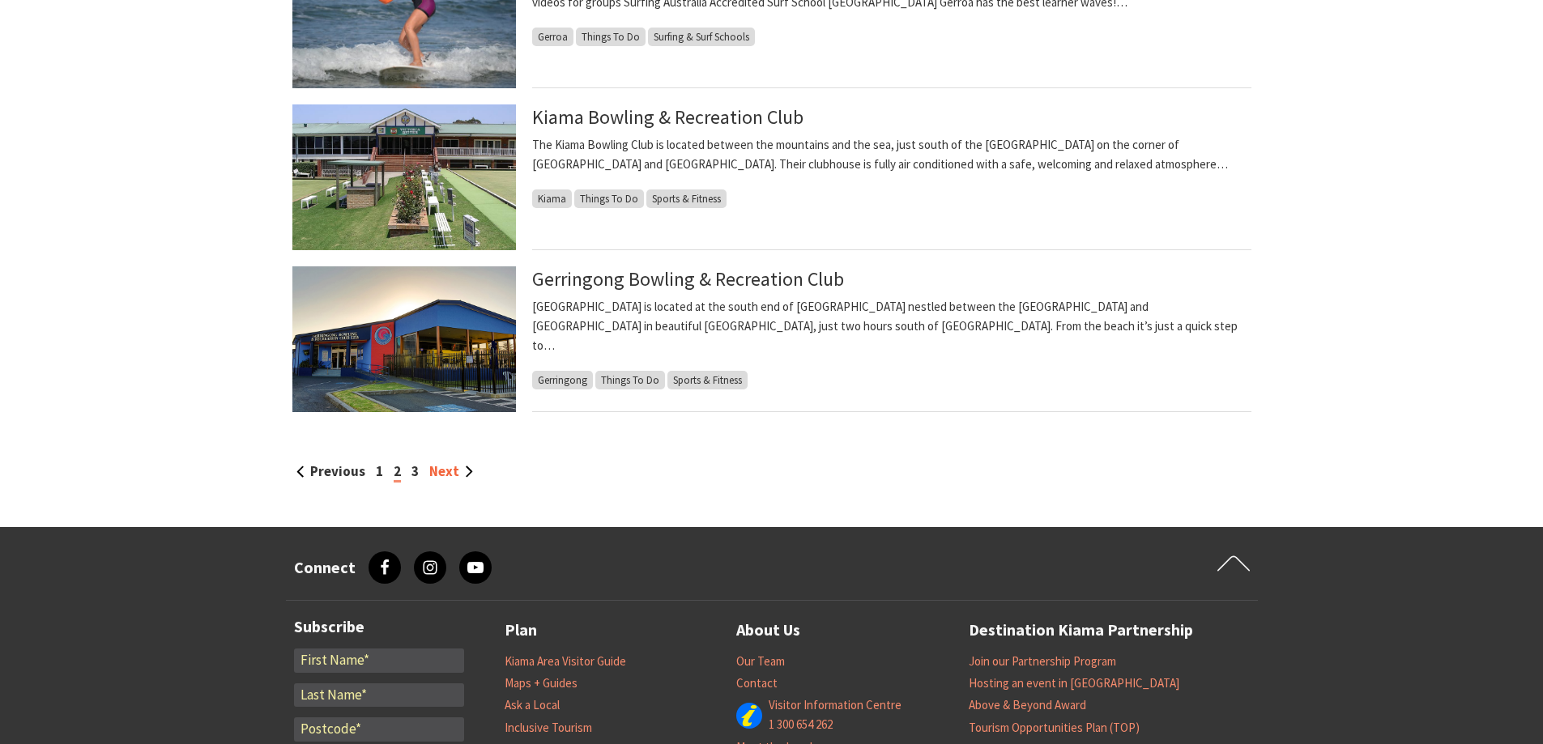
click at [439, 472] on link "Next" at bounding box center [451, 471] width 44 height 18
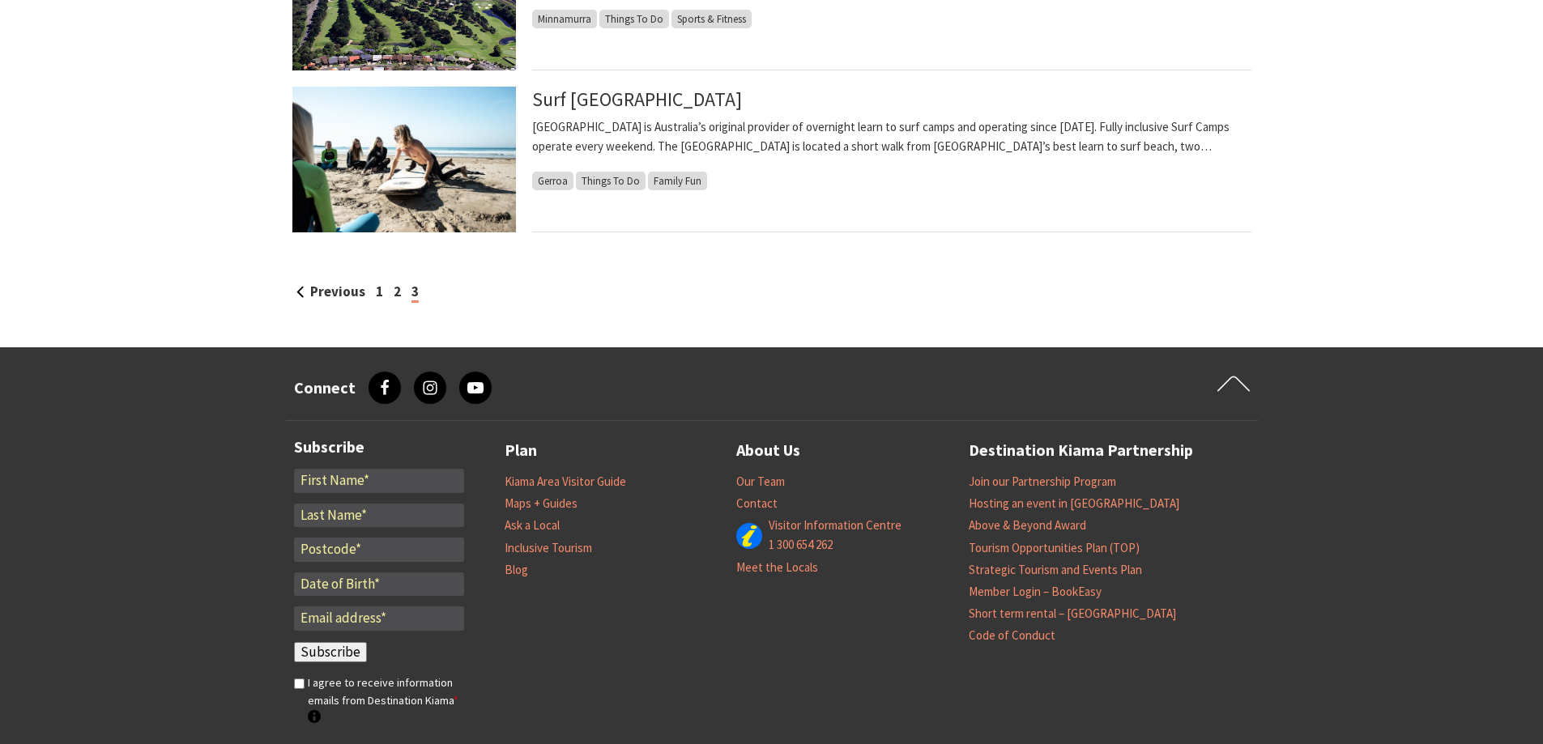
scroll to position [1548, 0]
